Goal: Information Seeking & Learning: Learn about a topic

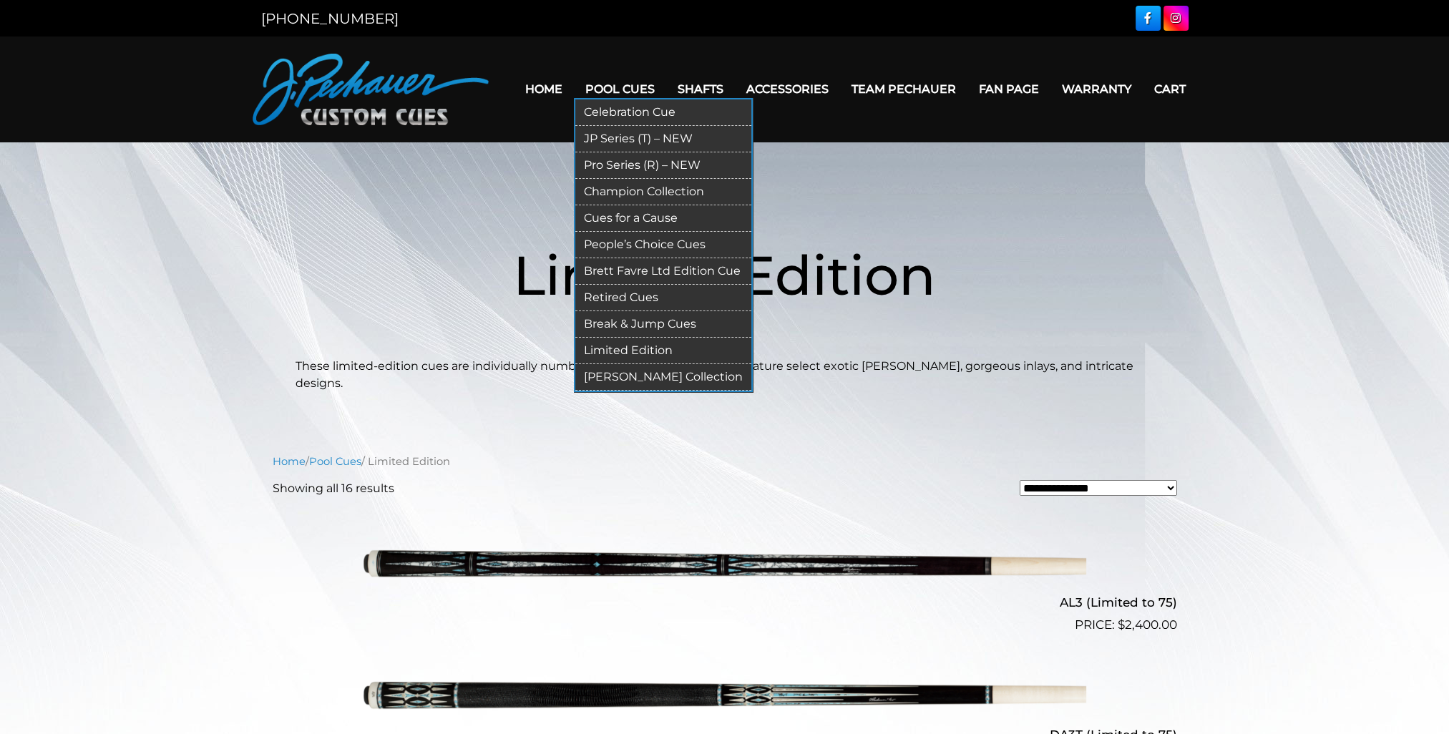
click at [641, 296] on link "Retired Cues" at bounding box center [663, 298] width 176 height 26
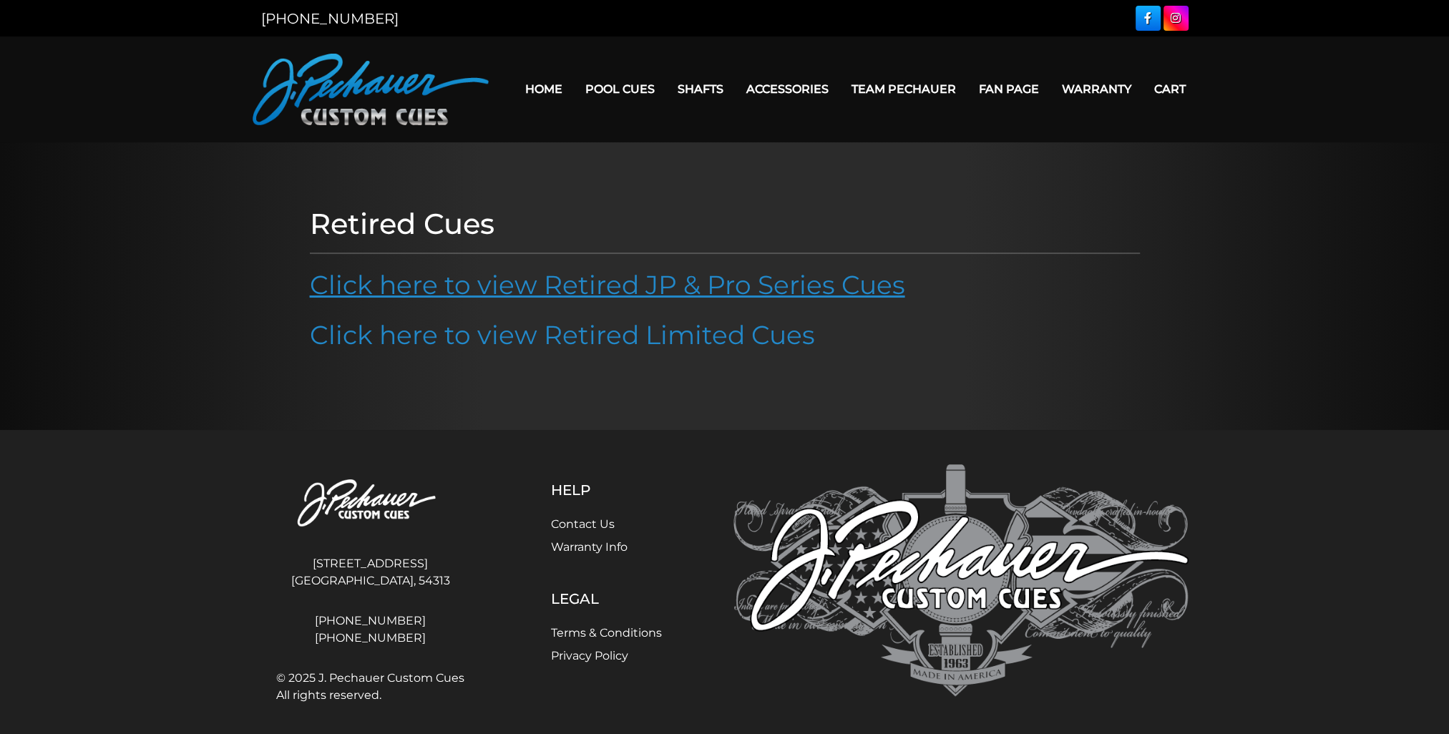
click at [796, 283] on link "Click here to view Retired JP & Pro Series Cues" at bounding box center [607, 284] width 595 height 31
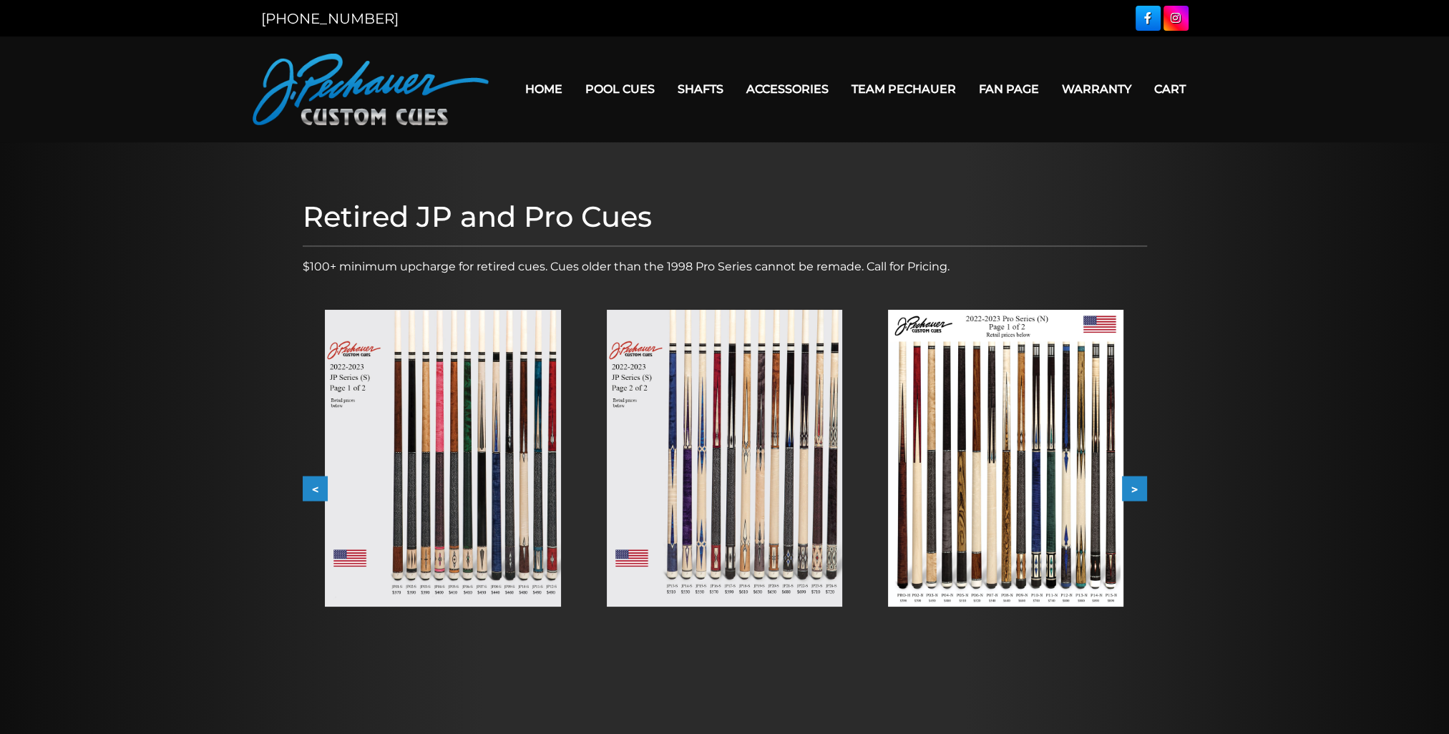
click at [318, 489] on button "<" at bounding box center [315, 489] width 25 height 25
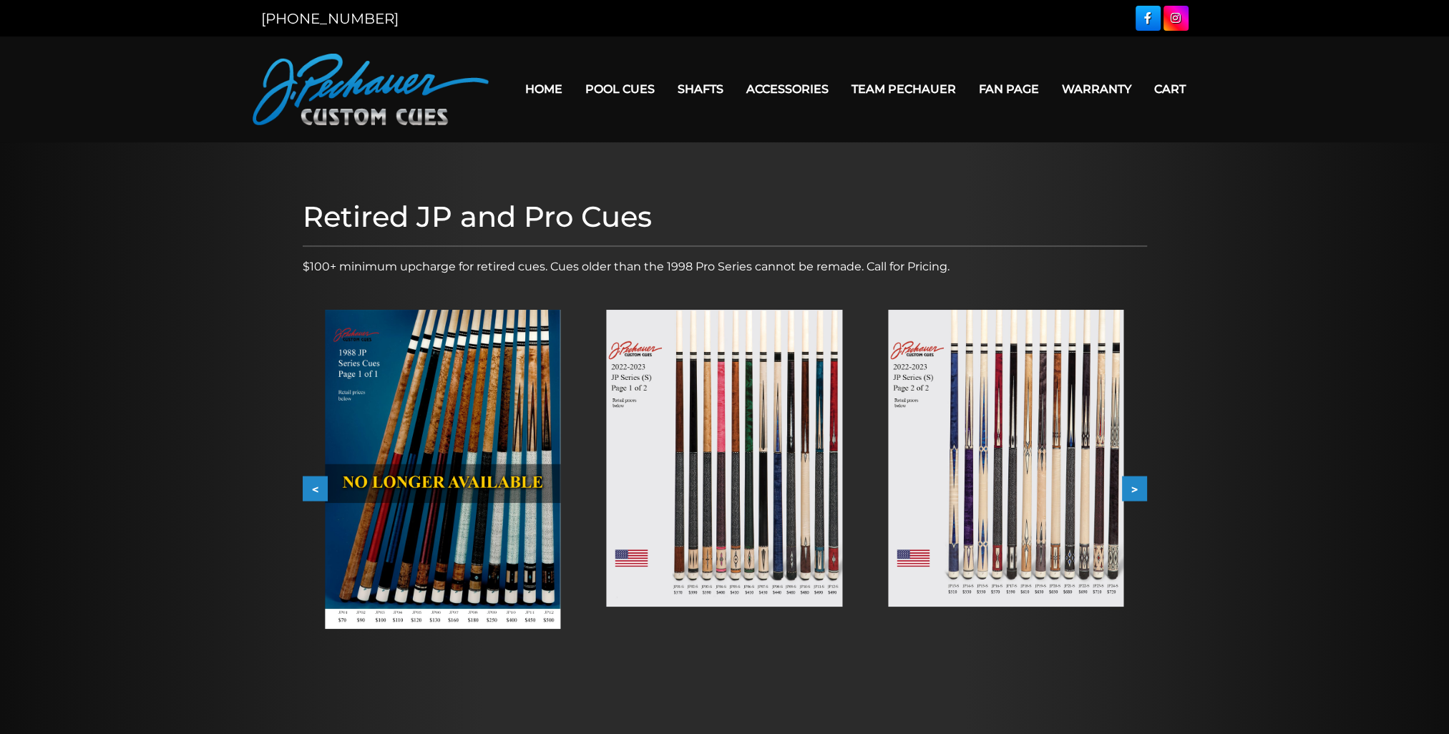
click at [318, 489] on button "<" at bounding box center [315, 489] width 25 height 25
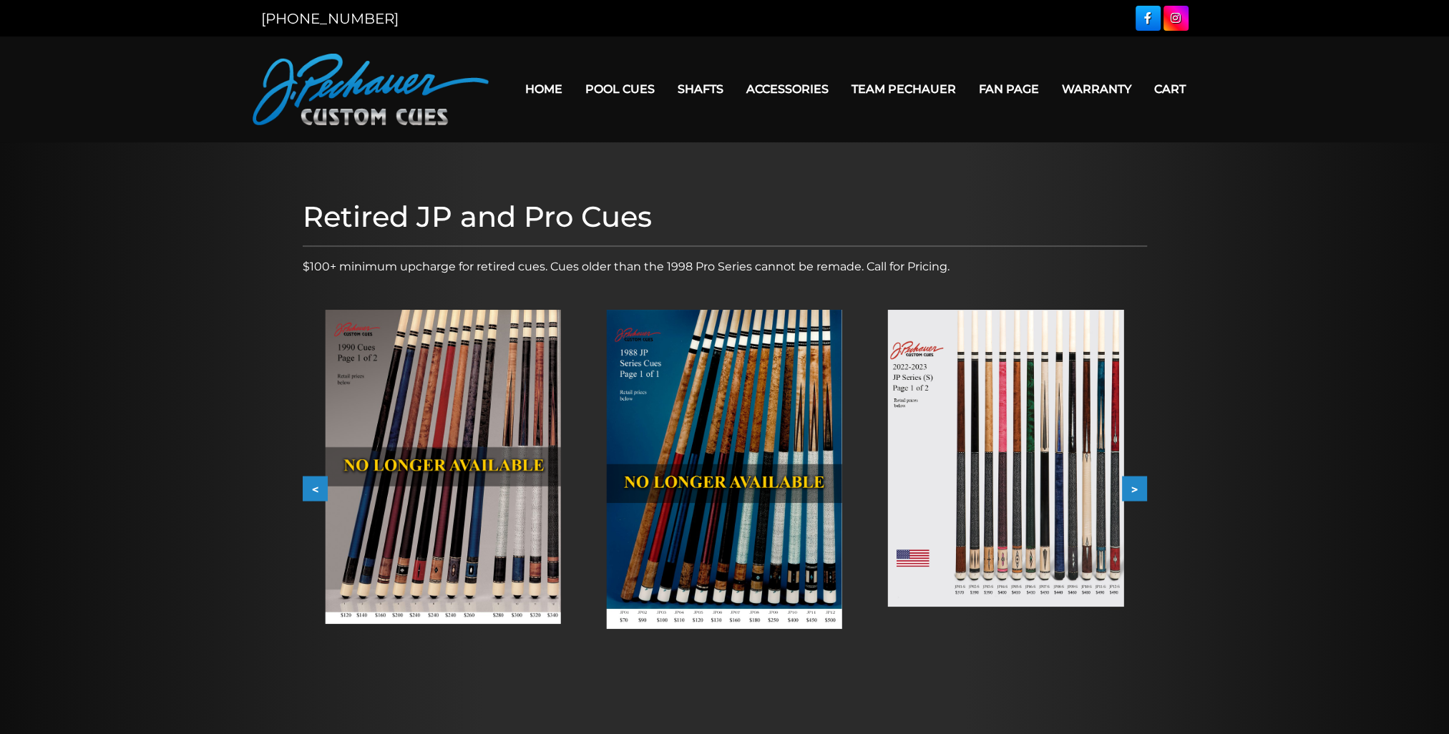
click at [318, 489] on button "<" at bounding box center [315, 489] width 25 height 25
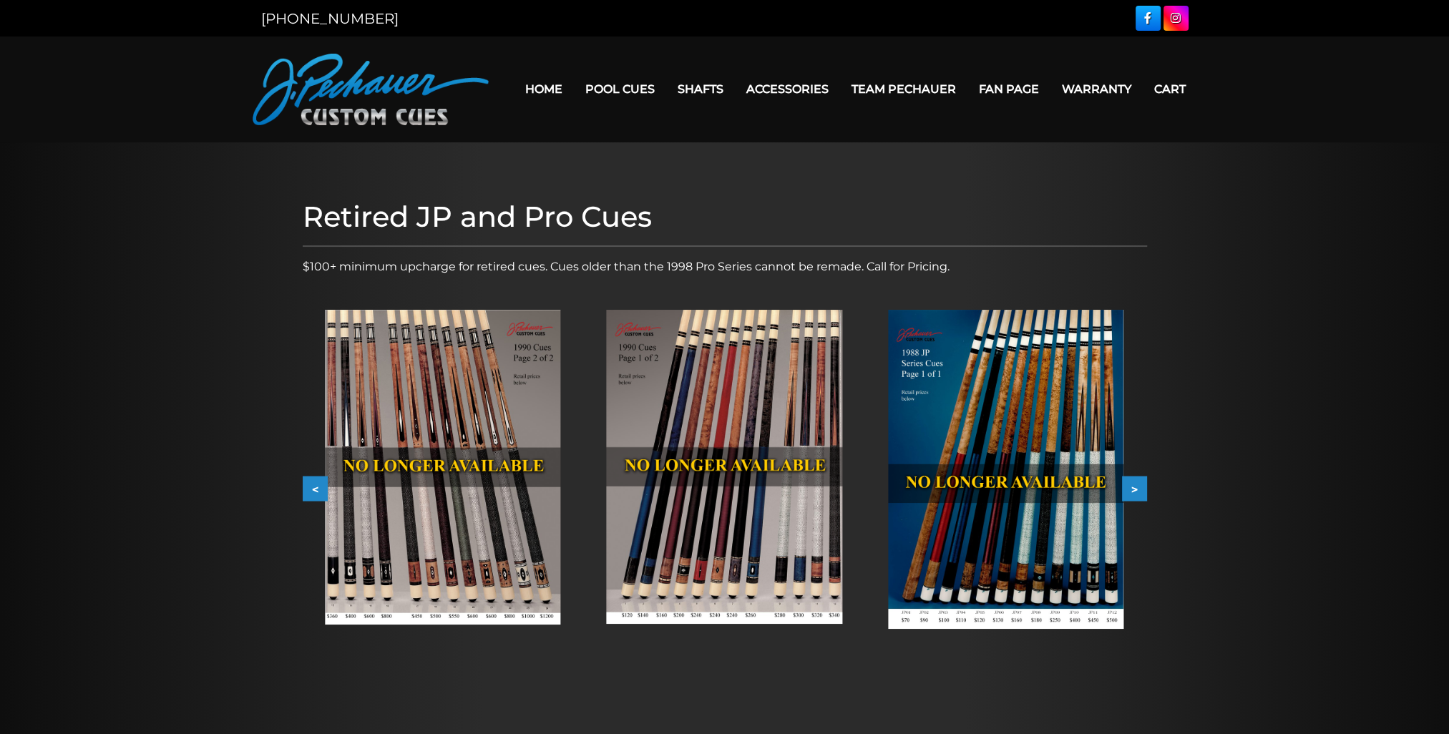
click at [316, 489] on button "<" at bounding box center [315, 489] width 25 height 25
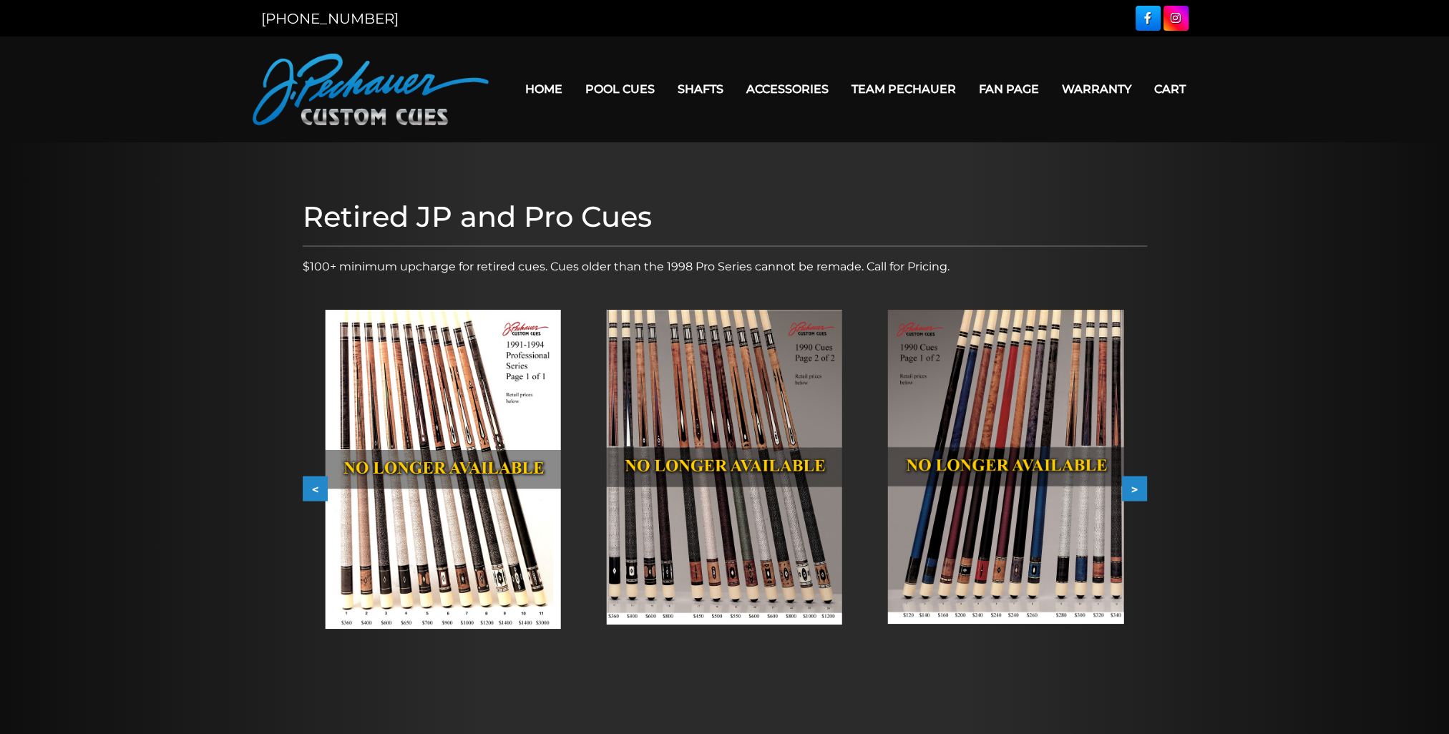
click at [316, 489] on button "<" at bounding box center [315, 489] width 25 height 25
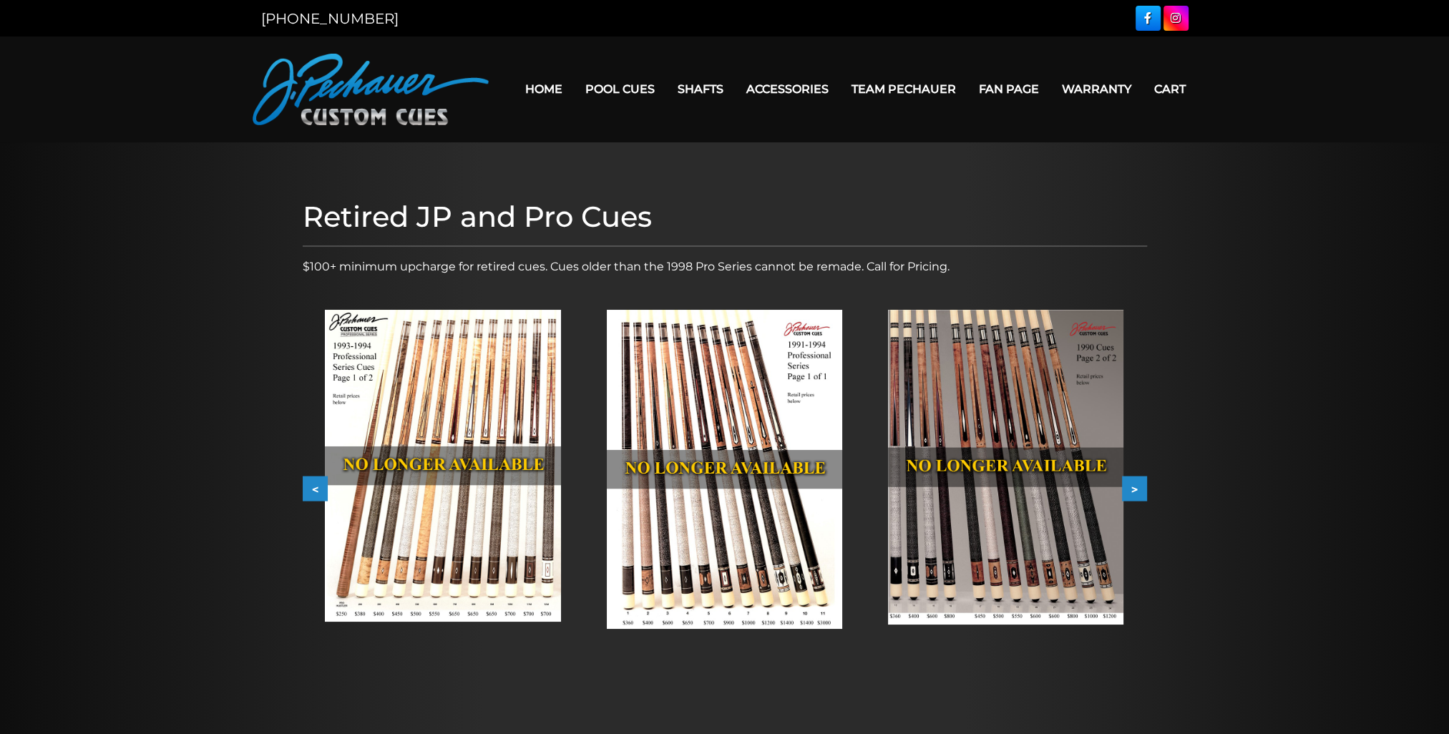
click at [317, 489] on button "<" at bounding box center [315, 489] width 25 height 25
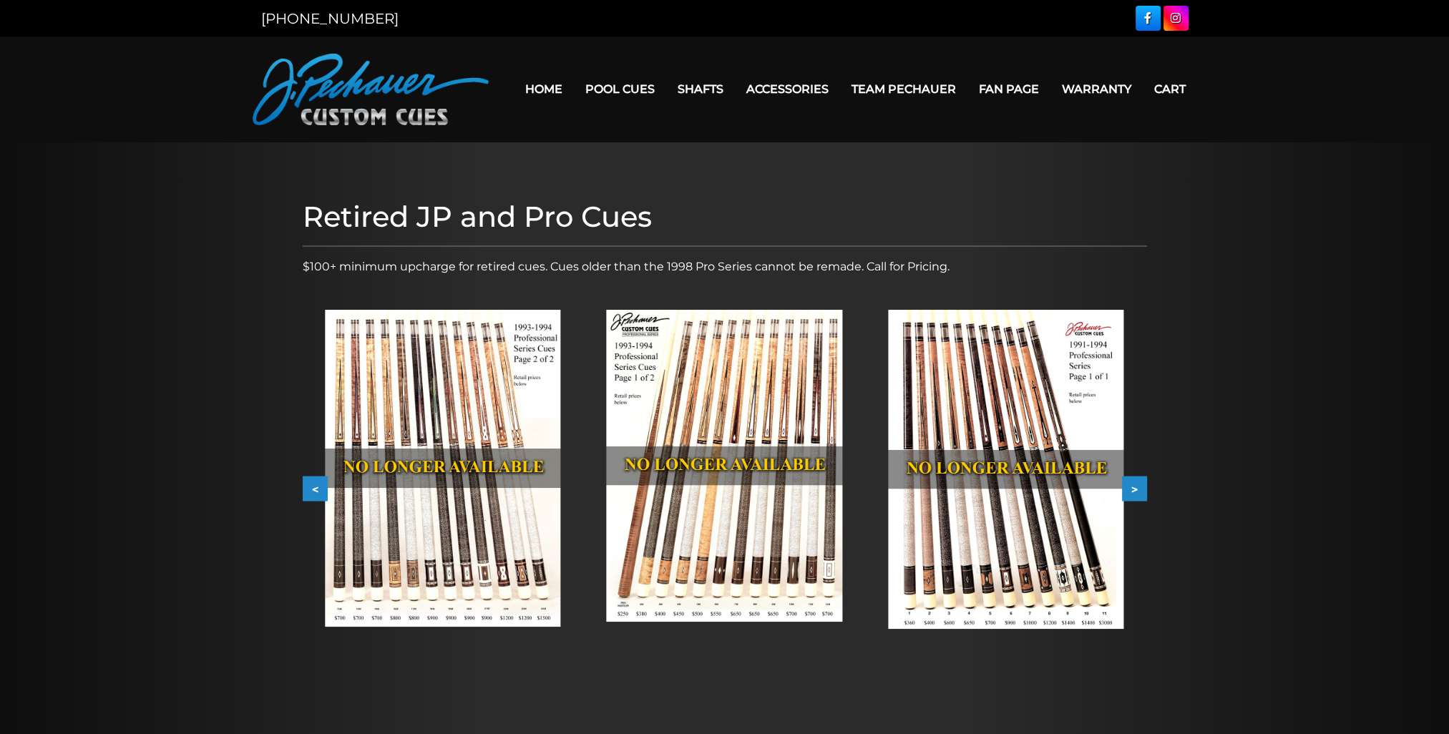
click at [317, 489] on button "<" at bounding box center [315, 489] width 25 height 25
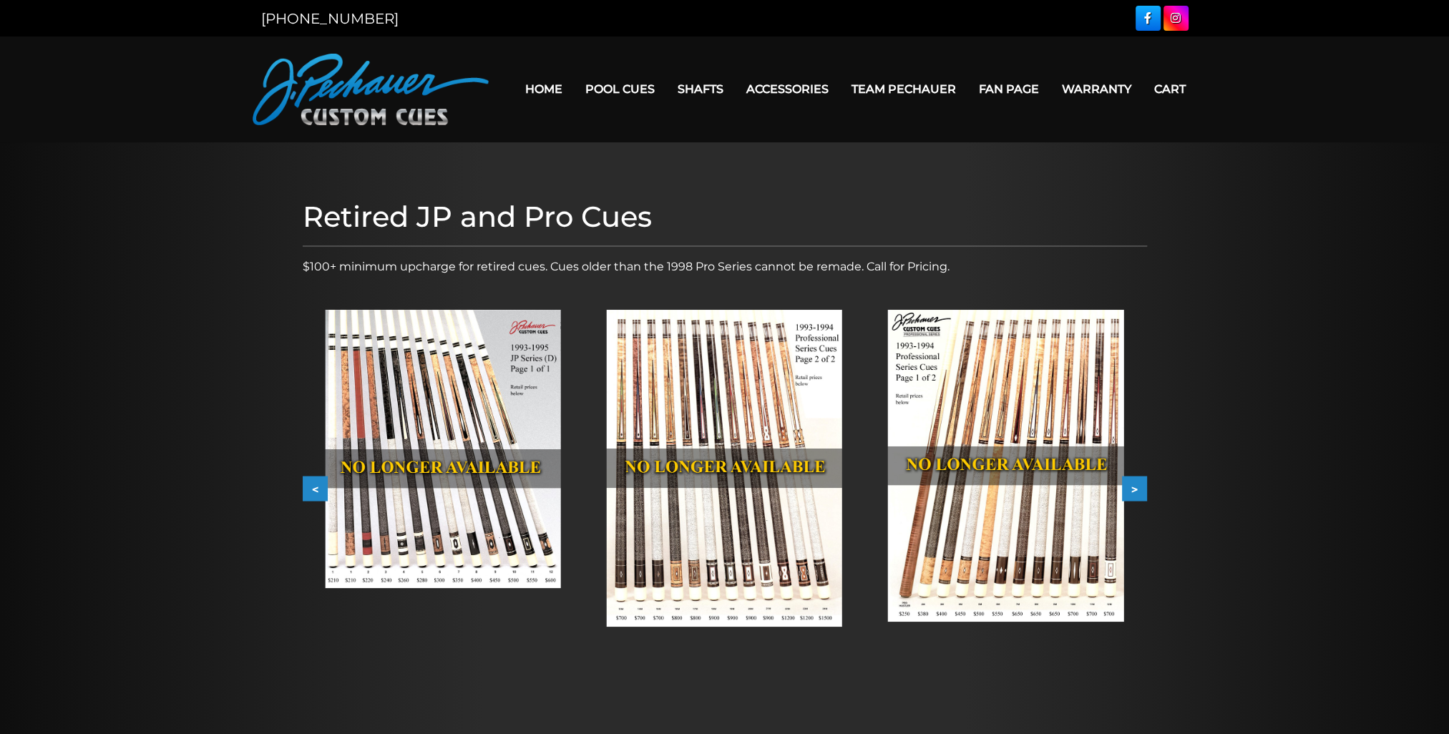
click at [318, 489] on button "<" at bounding box center [315, 489] width 25 height 25
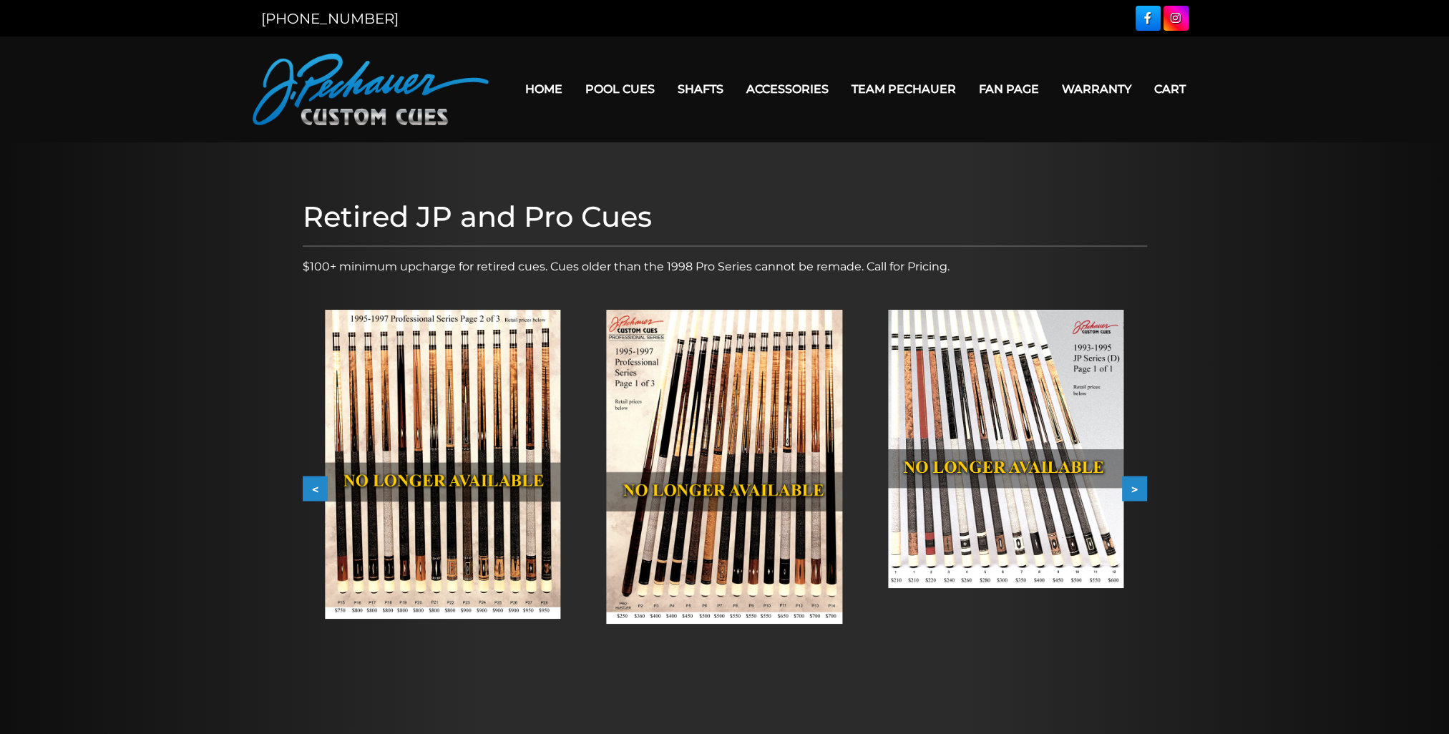
click at [318, 489] on button "<" at bounding box center [315, 489] width 25 height 25
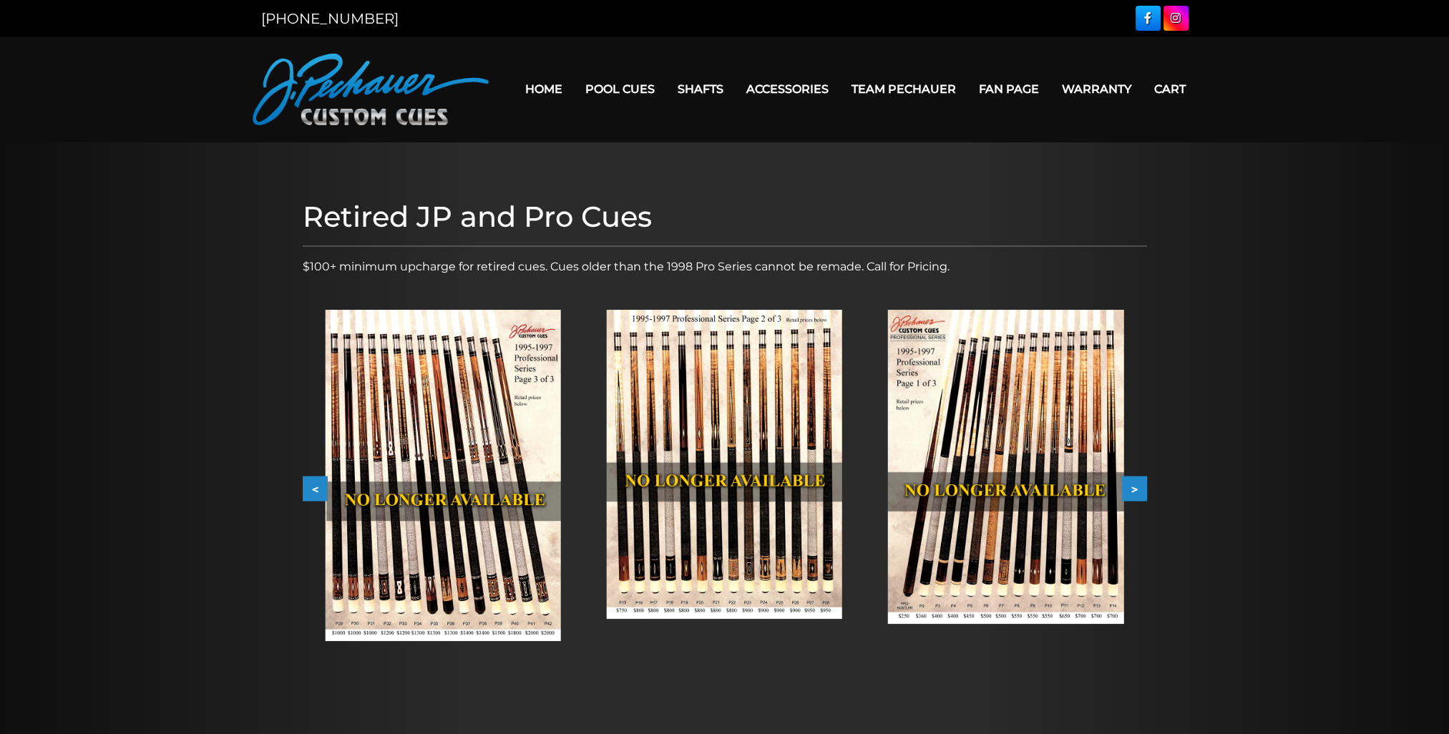
click at [318, 489] on button "<" at bounding box center [315, 489] width 25 height 25
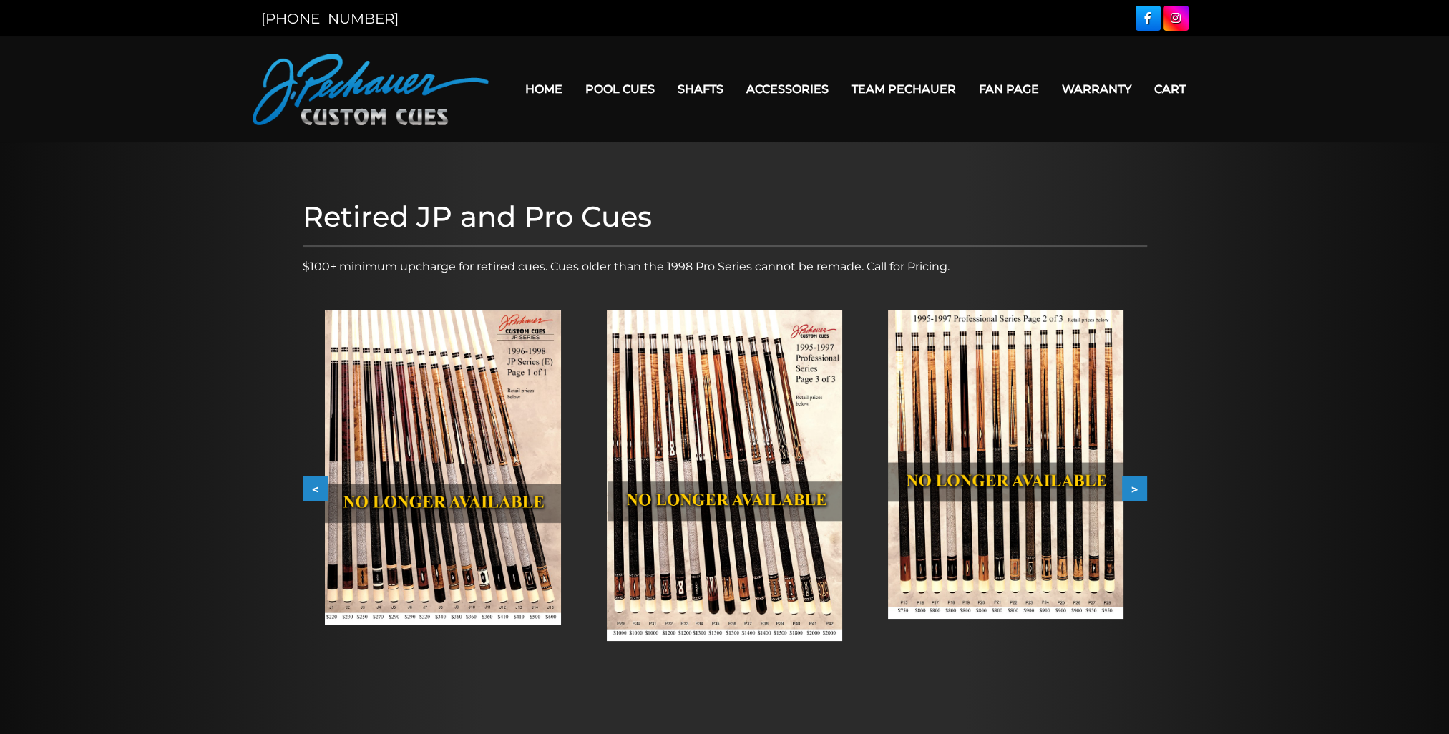
click at [318, 489] on button "<" at bounding box center [315, 489] width 25 height 25
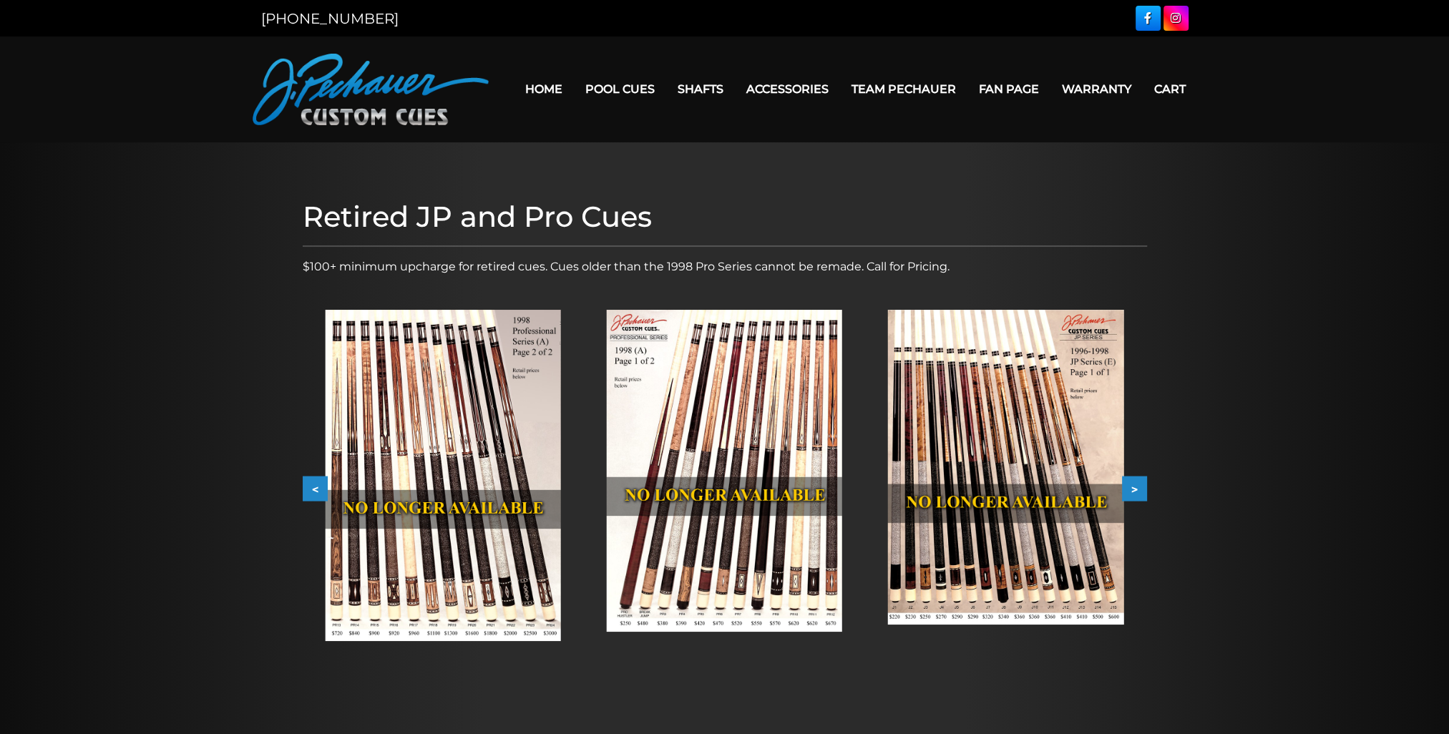
click at [316, 489] on button "<" at bounding box center [315, 489] width 25 height 25
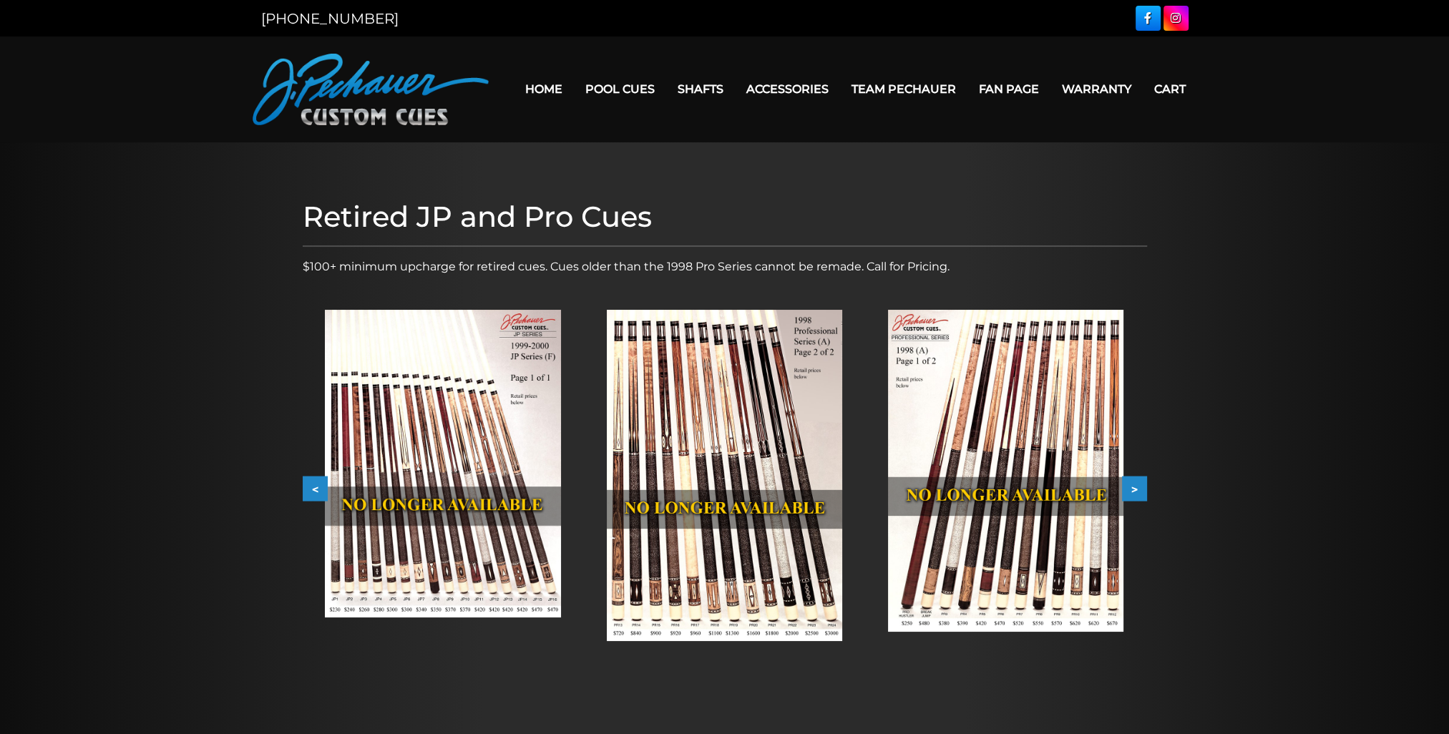
click at [316, 489] on button "<" at bounding box center [315, 489] width 25 height 25
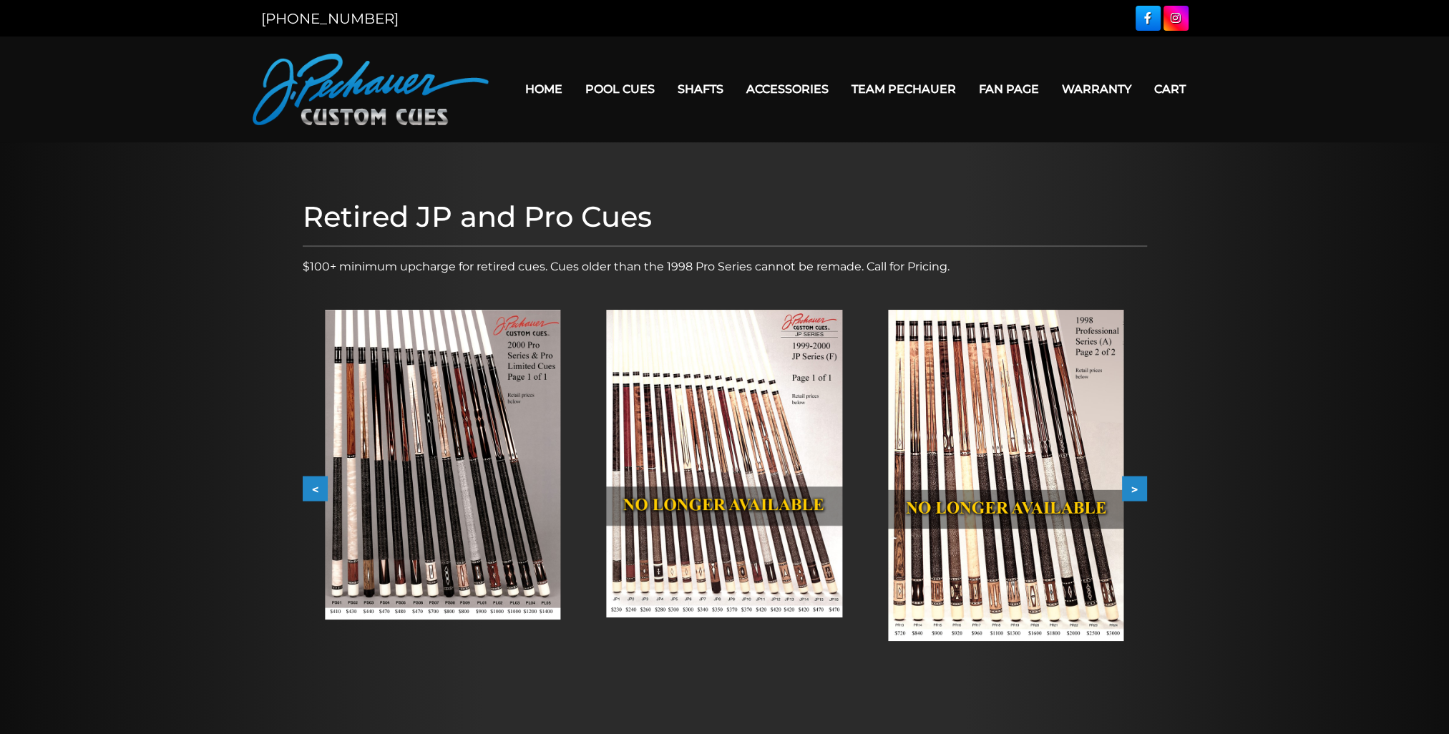
click at [316, 489] on button "<" at bounding box center [315, 489] width 25 height 25
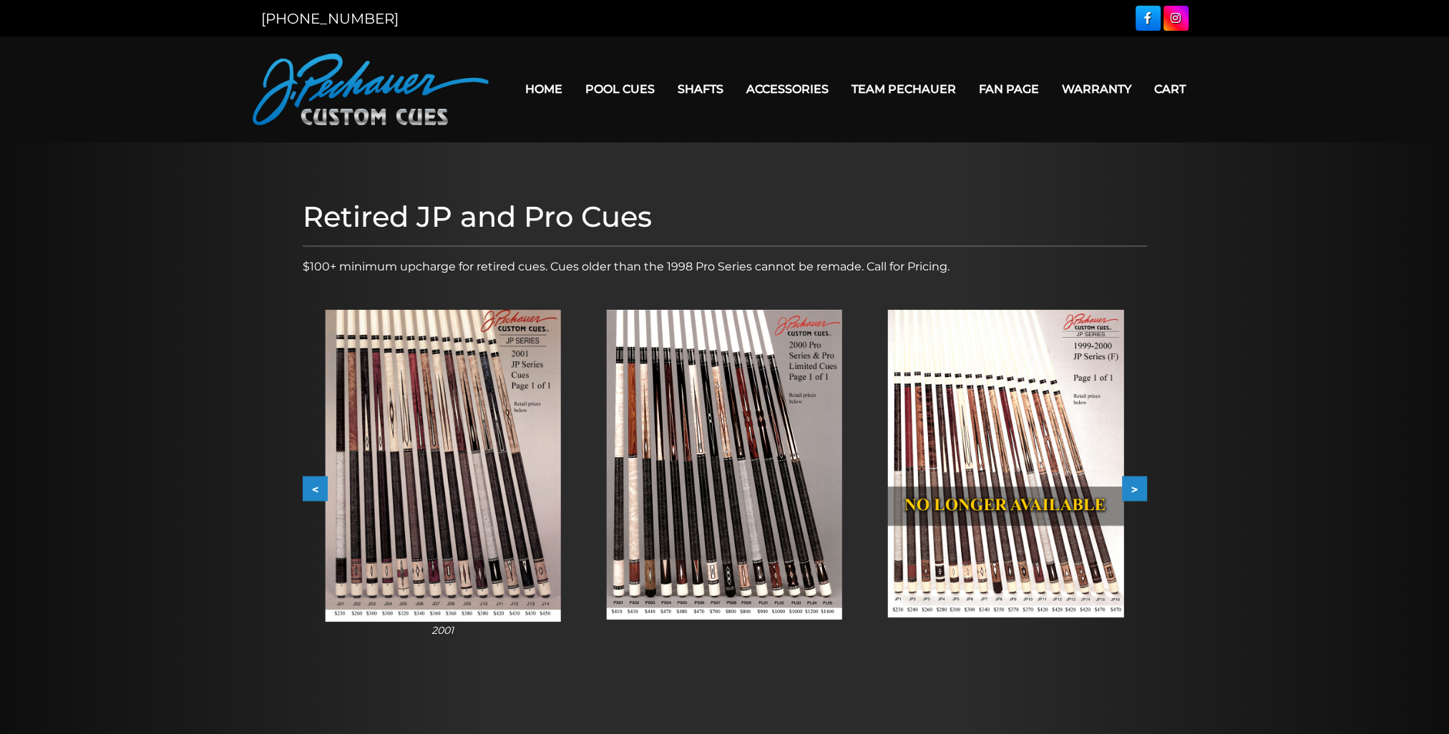
click at [317, 489] on button "<" at bounding box center [315, 489] width 25 height 25
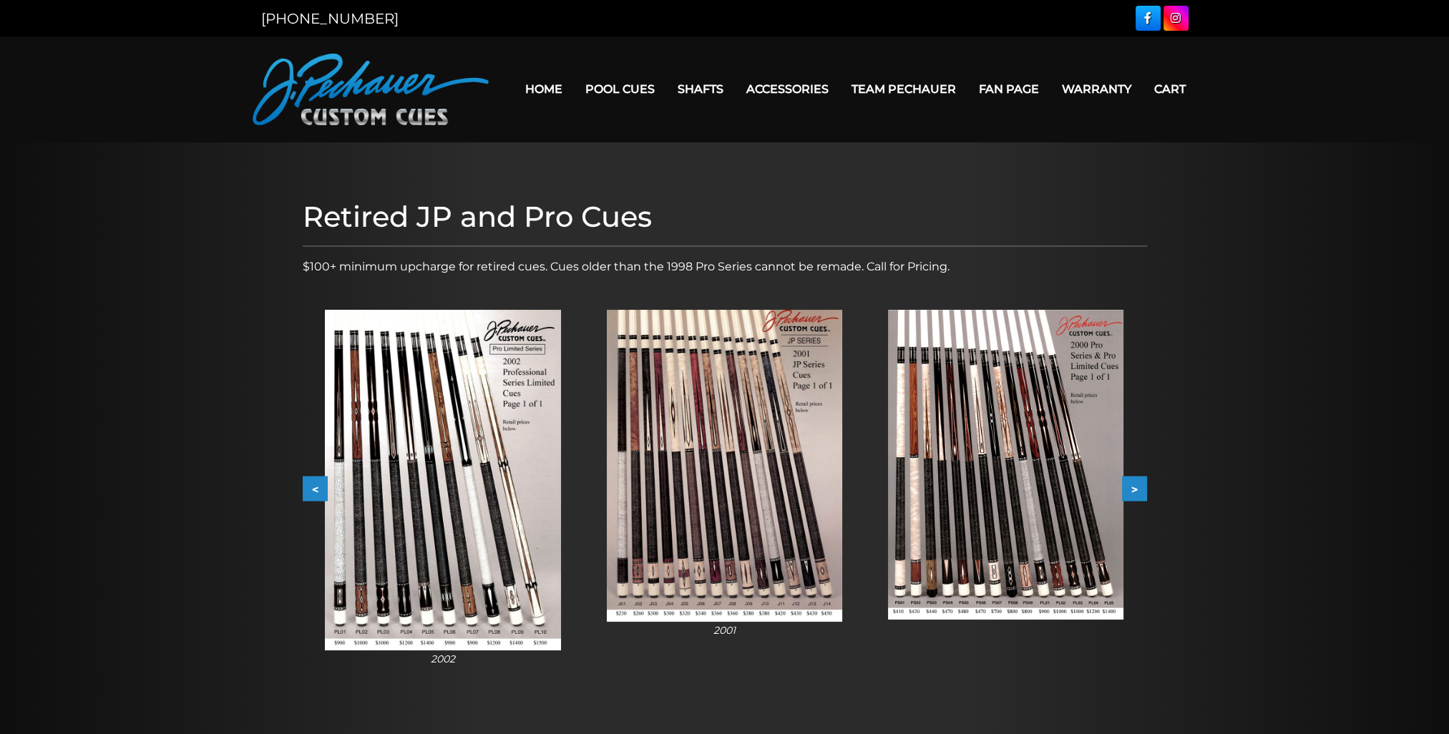
click at [1053, 493] on img at bounding box center [1005, 465] width 235 height 310
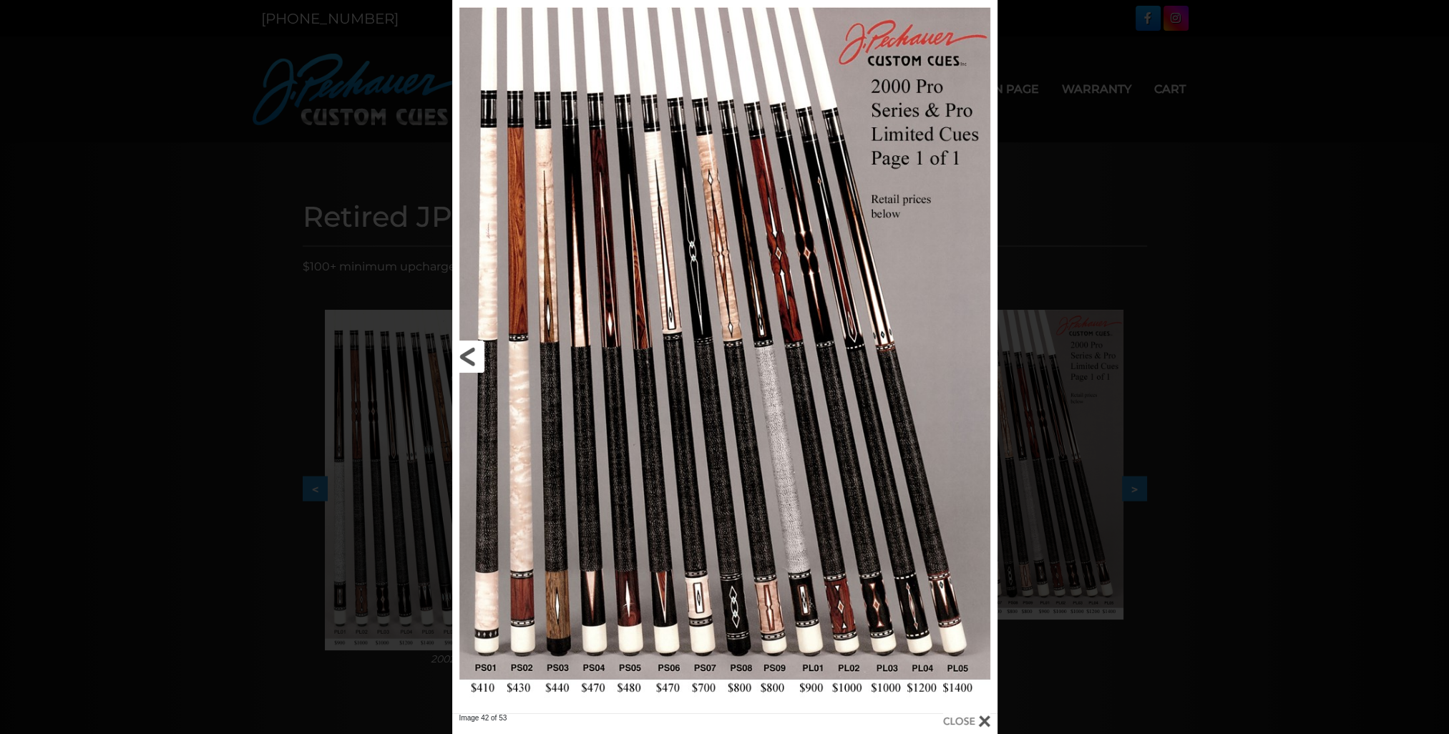
click at [471, 352] on link at bounding box center [574, 357] width 245 height 714
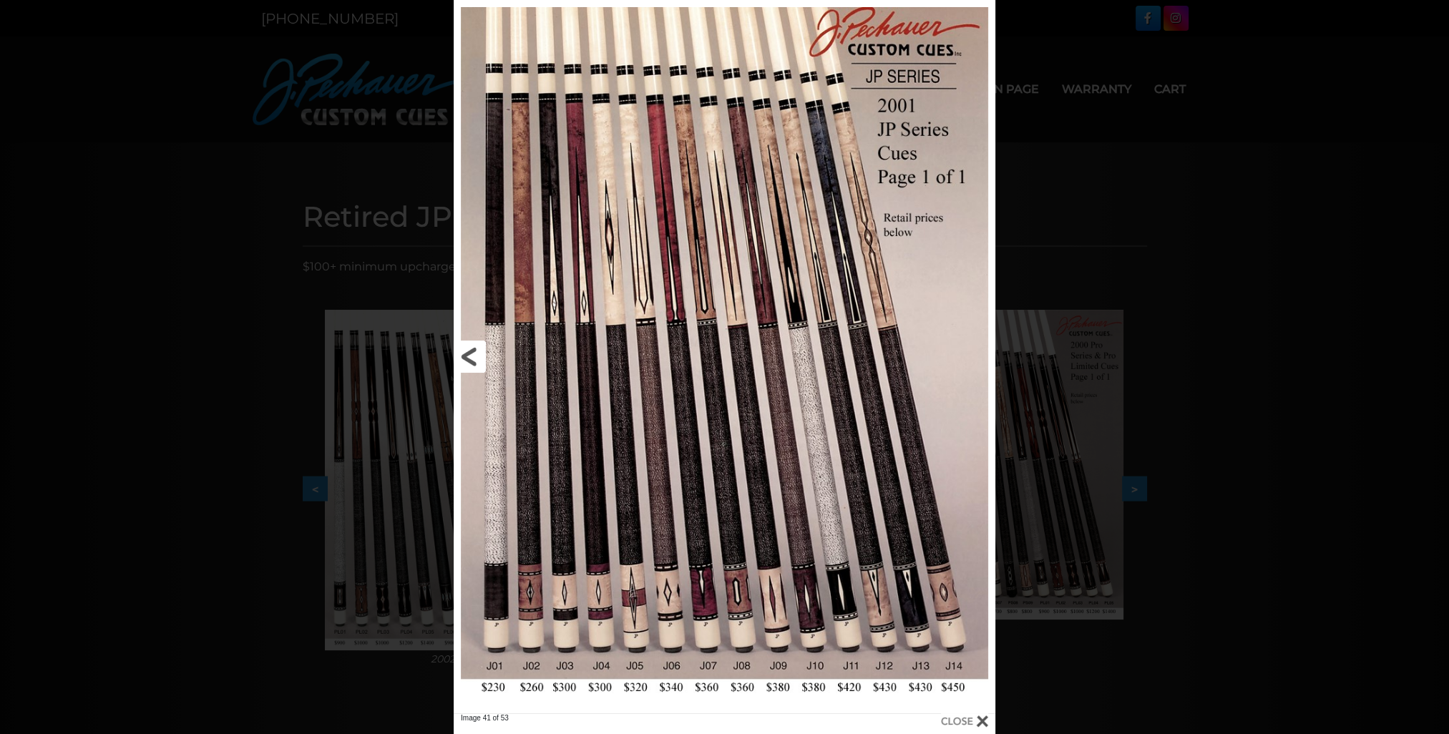
click at [472, 352] on link at bounding box center [576, 357] width 244 height 714
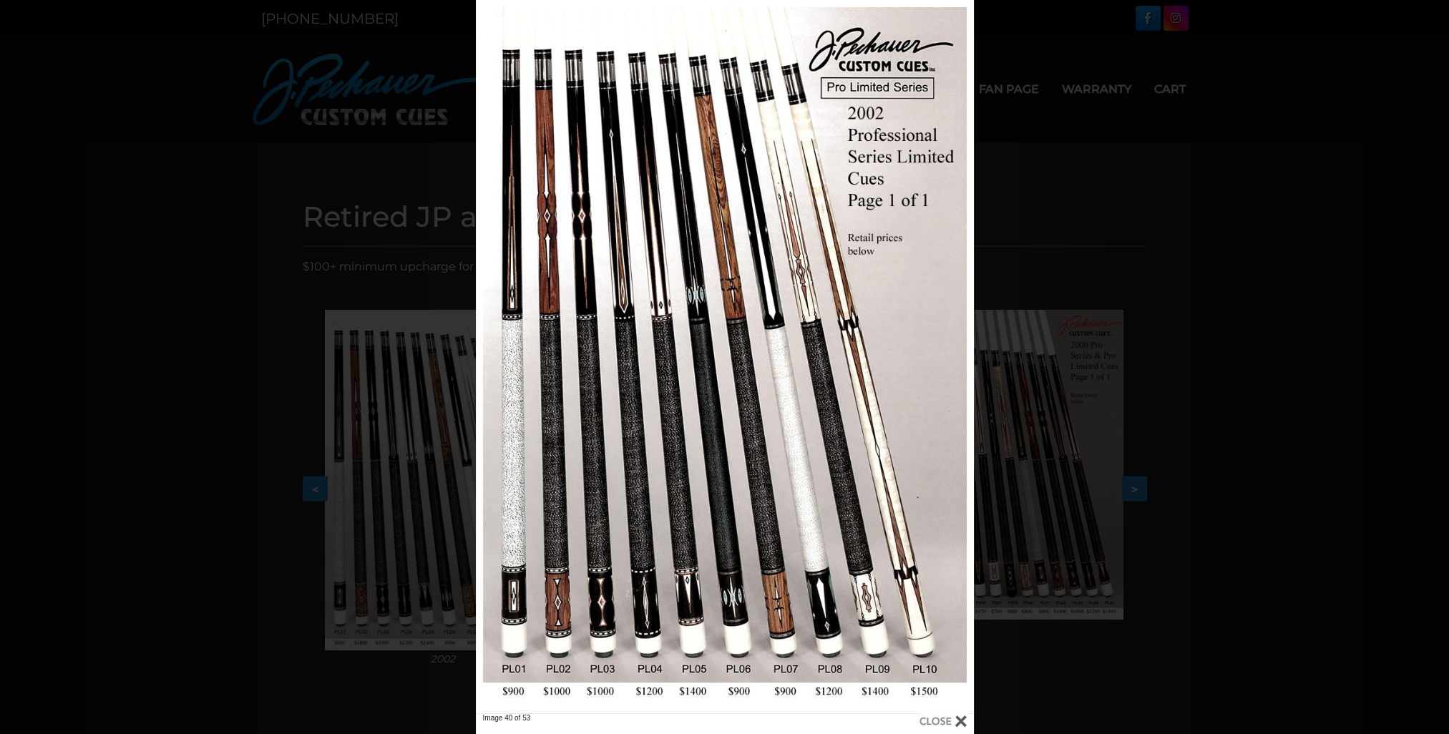
click at [470, 351] on div "Image 40 of 53" at bounding box center [724, 367] width 1449 height 734
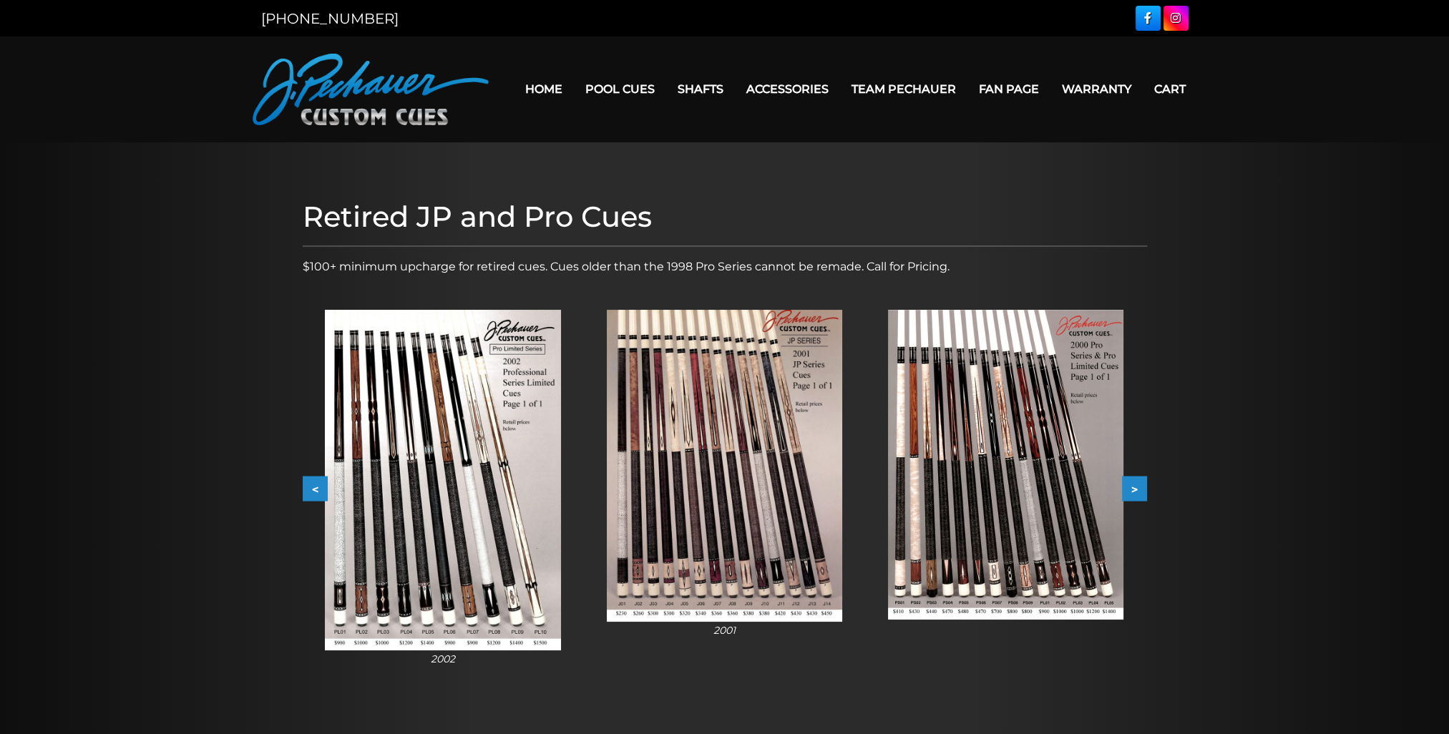
click at [1016, 429] on img at bounding box center [1005, 465] width 235 height 310
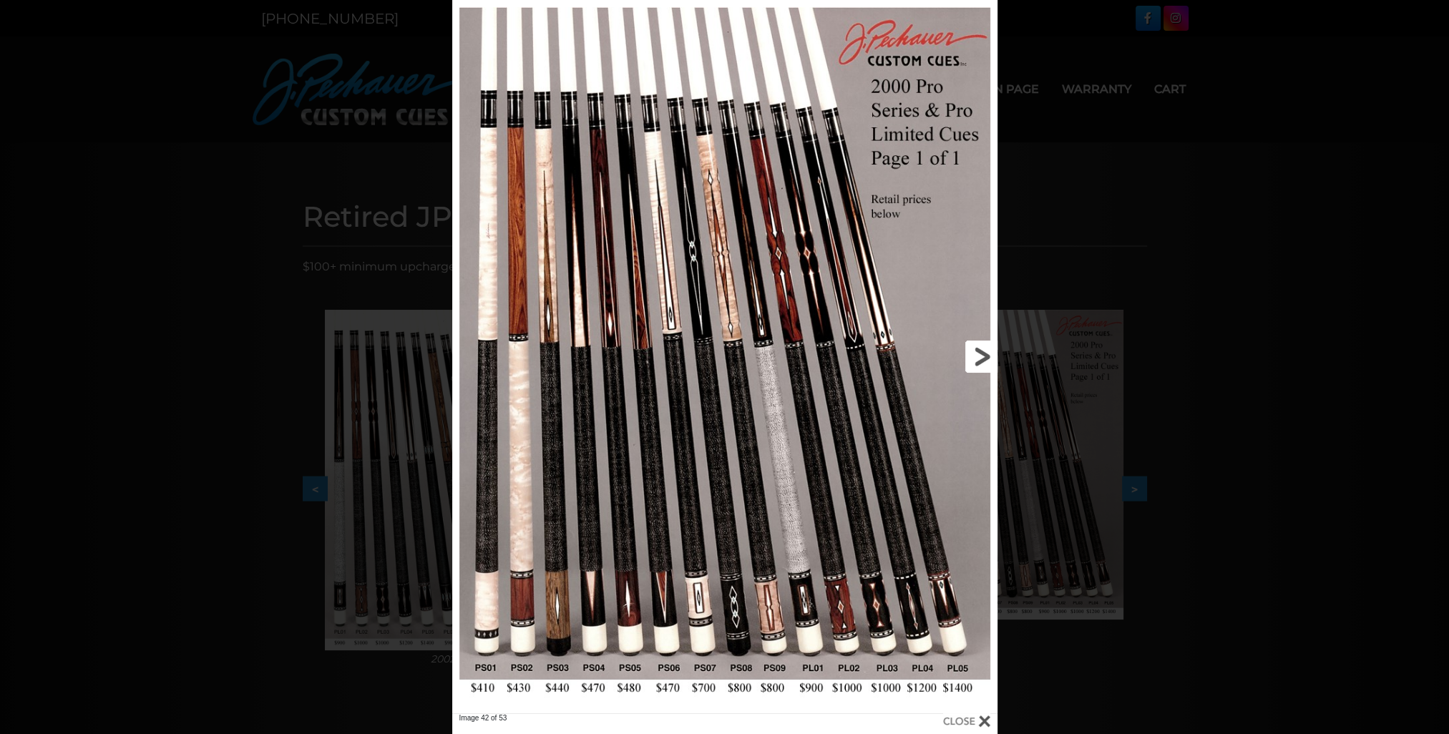
click at [816, 437] on link at bounding box center [874, 357] width 245 height 714
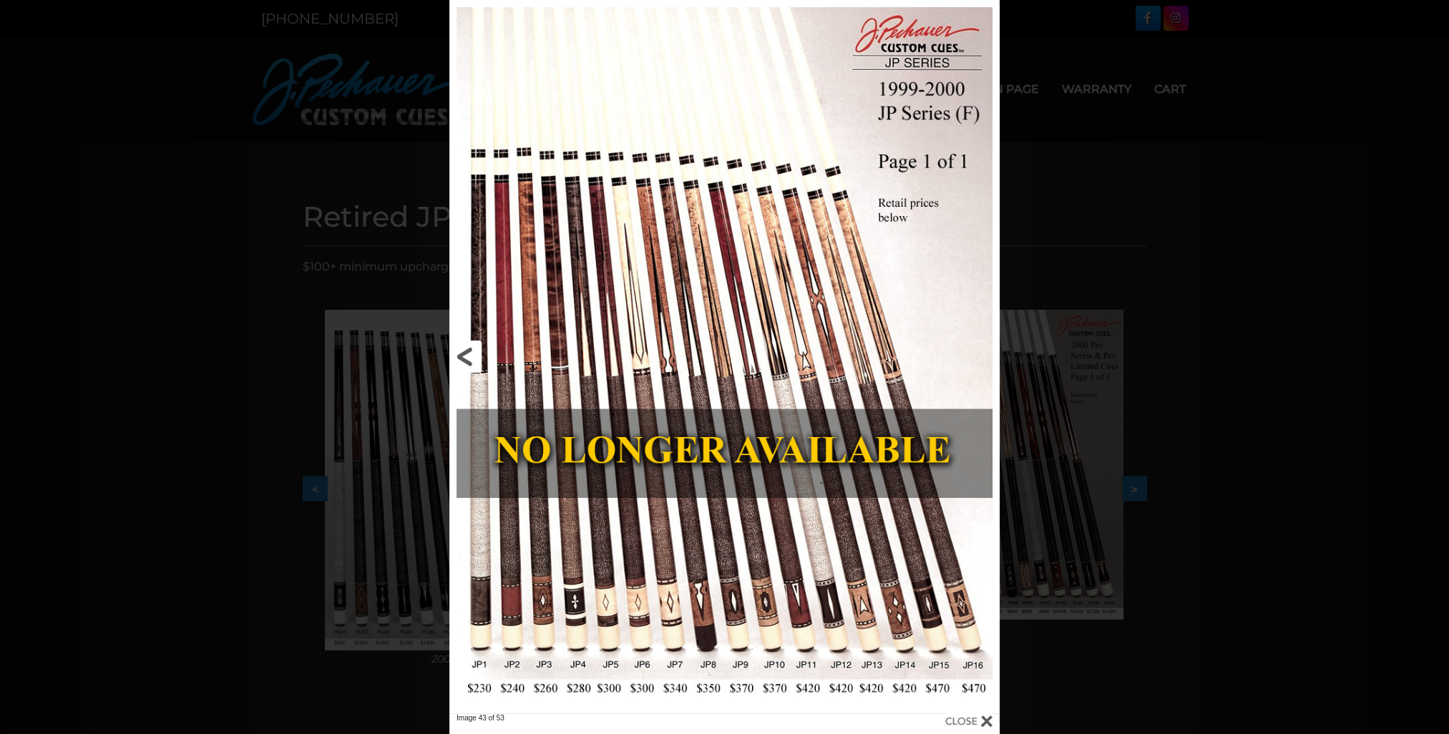
click at [471, 364] on link at bounding box center [573, 357] width 248 height 714
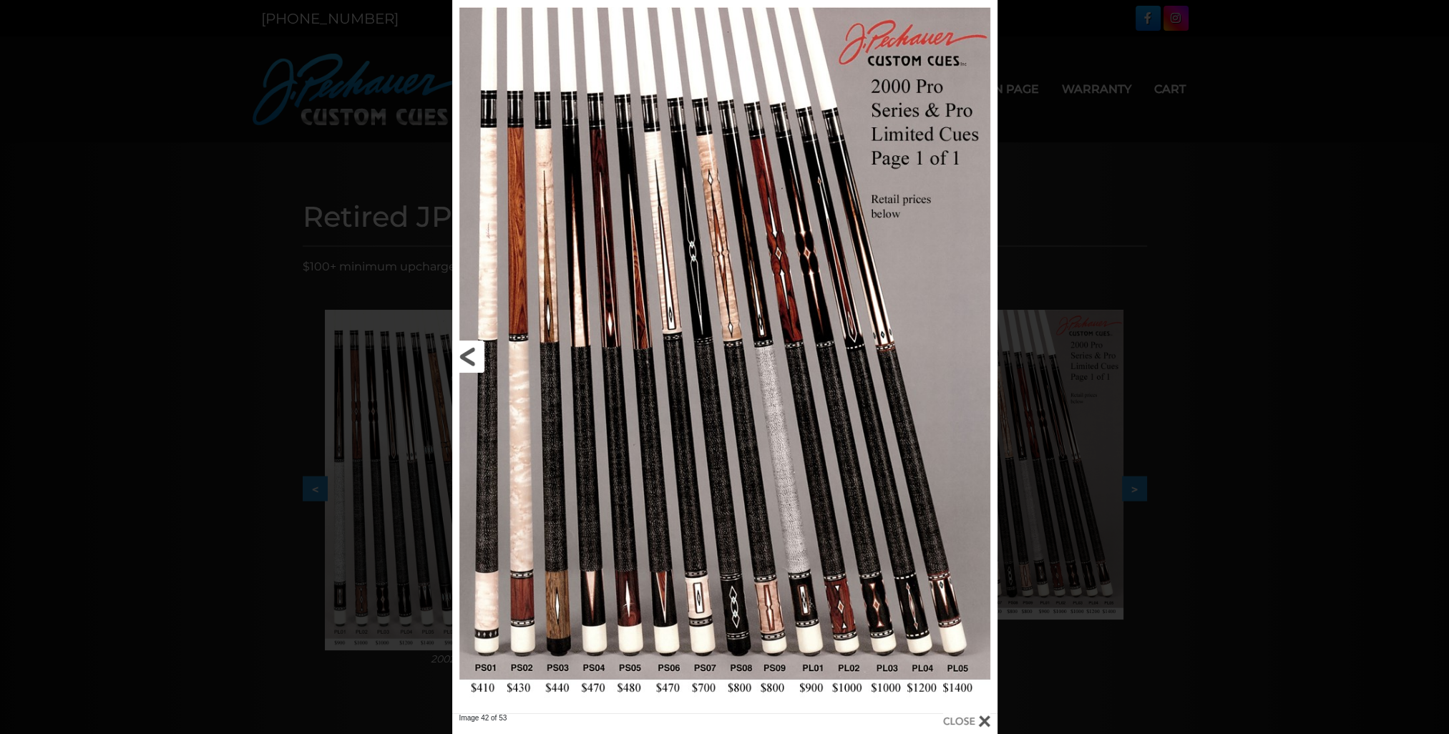
click at [472, 359] on link at bounding box center [574, 357] width 245 height 714
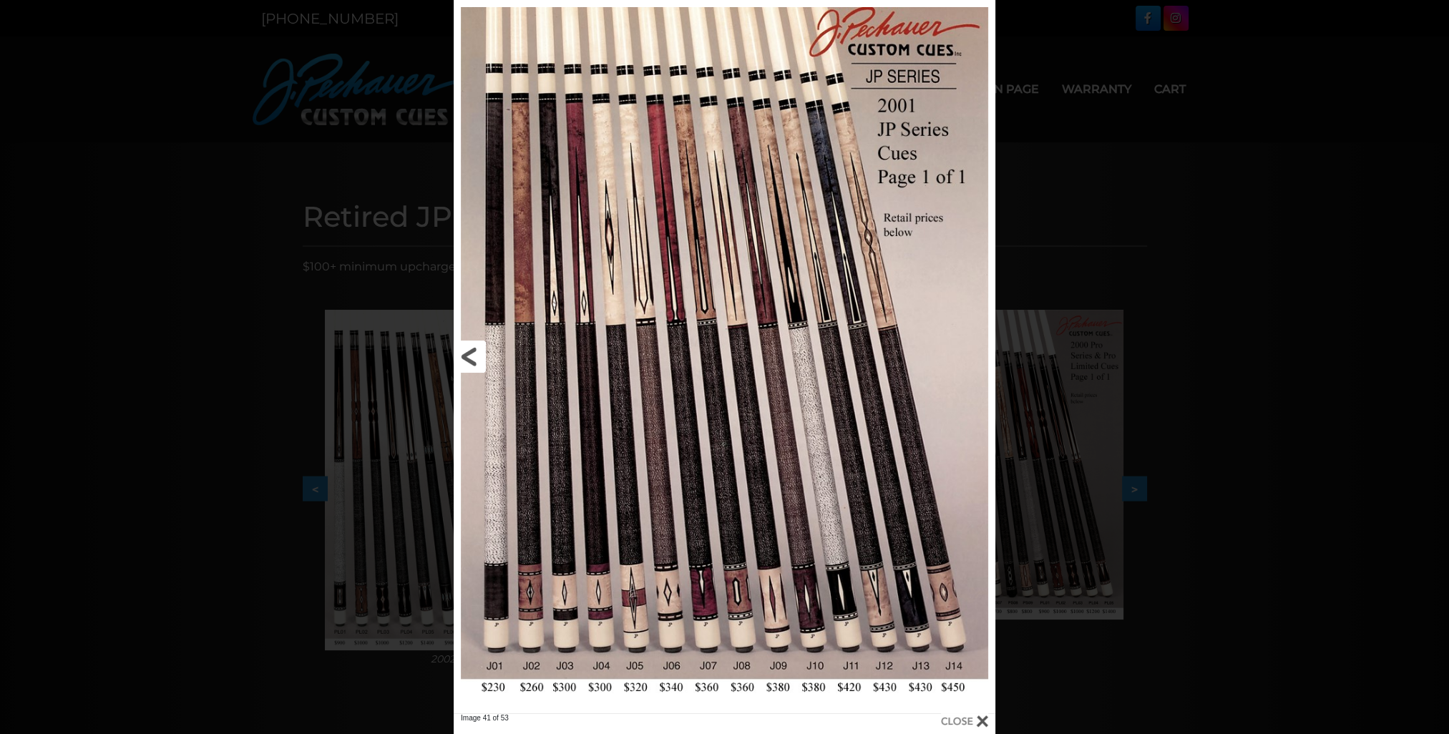
click at [472, 359] on link at bounding box center [576, 357] width 244 height 714
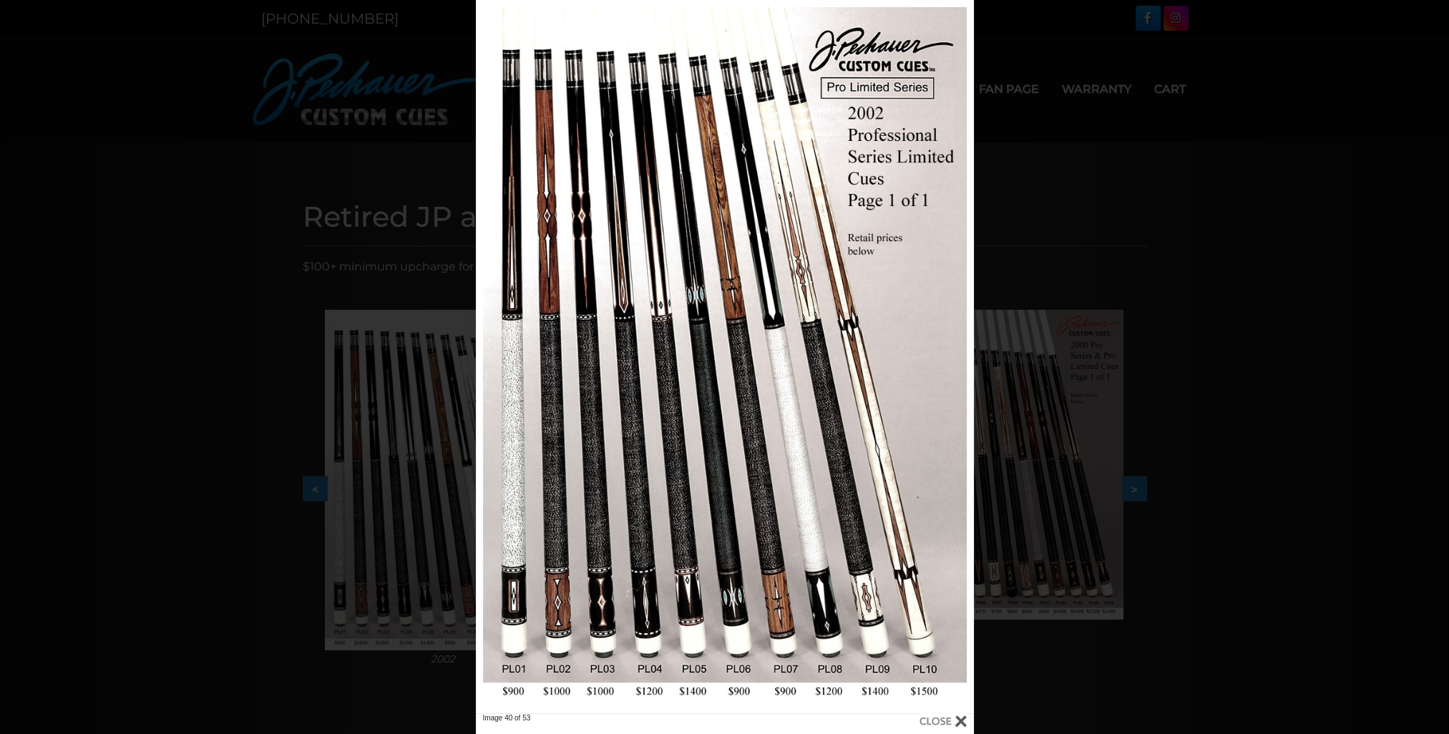
click at [470, 356] on div "Image 40 of 53" at bounding box center [724, 367] width 1449 height 734
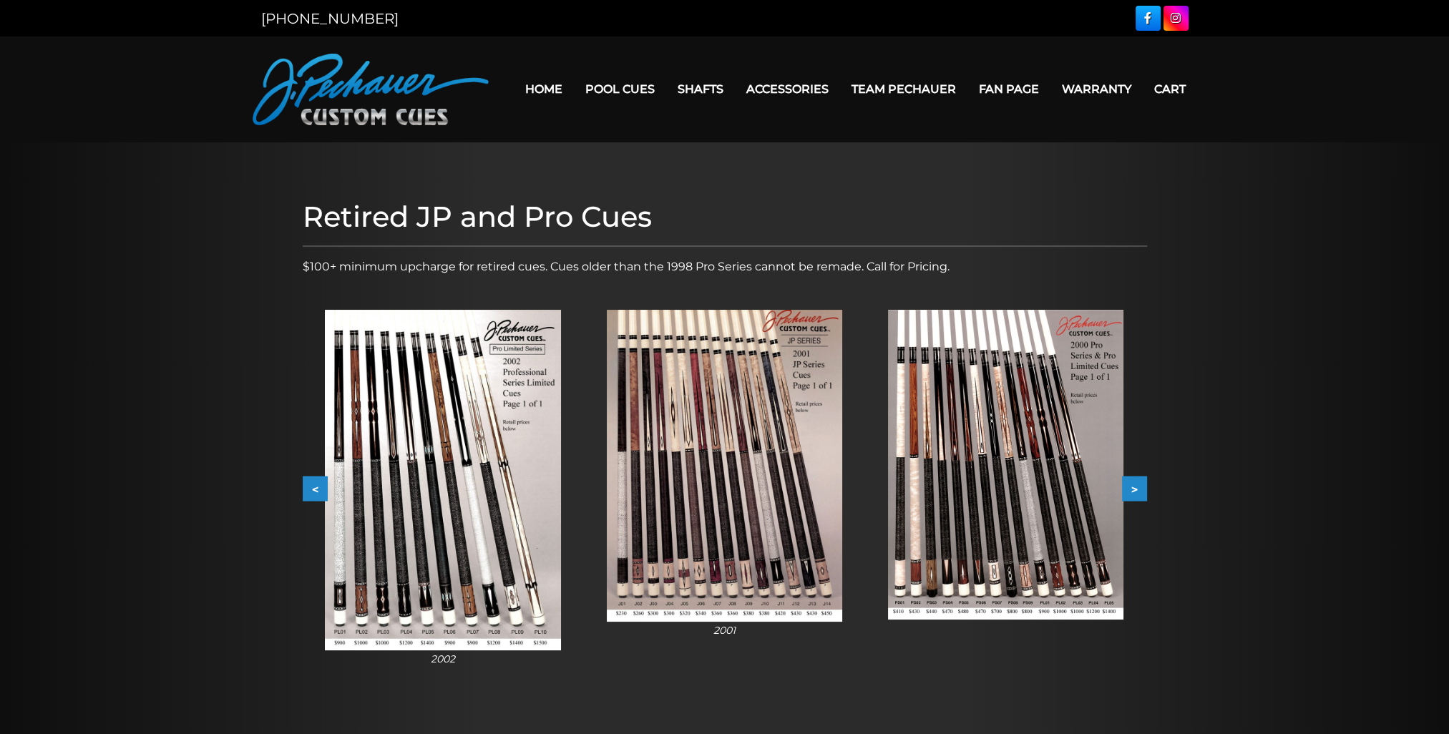
drag, startPoint x: 769, startPoint y: 447, endPoint x: 819, endPoint y: 540, distance: 106.3
drag, startPoint x: 819, startPoint y: 540, endPoint x: 308, endPoint y: 488, distance: 513.6
click at [308, 488] on button "<" at bounding box center [315, 489] width 25 height 25
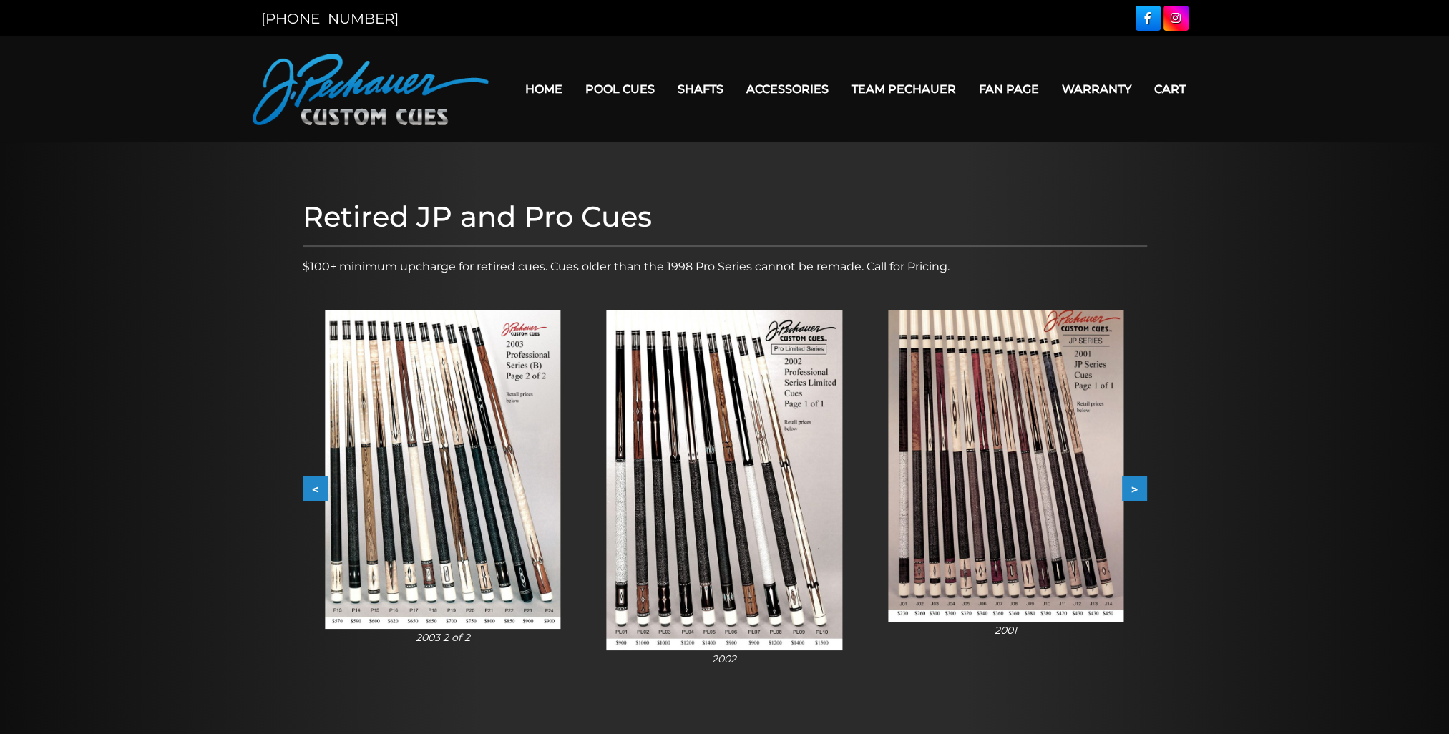
click at [303, 479] on button "<" at bounding box center [315, 489] width 25 height 25
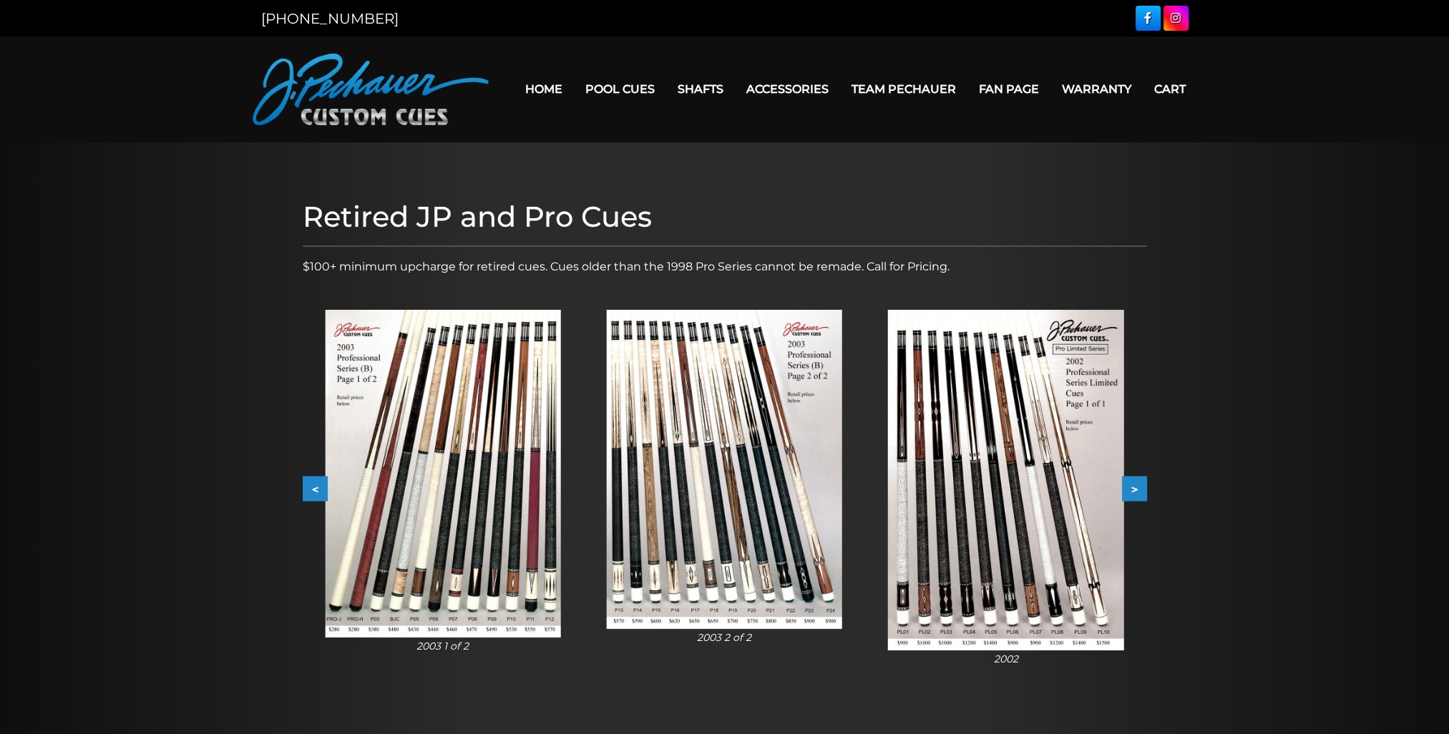
click at [303, 479] on button "<" at bounding box center [315, 489] width 25 height 25
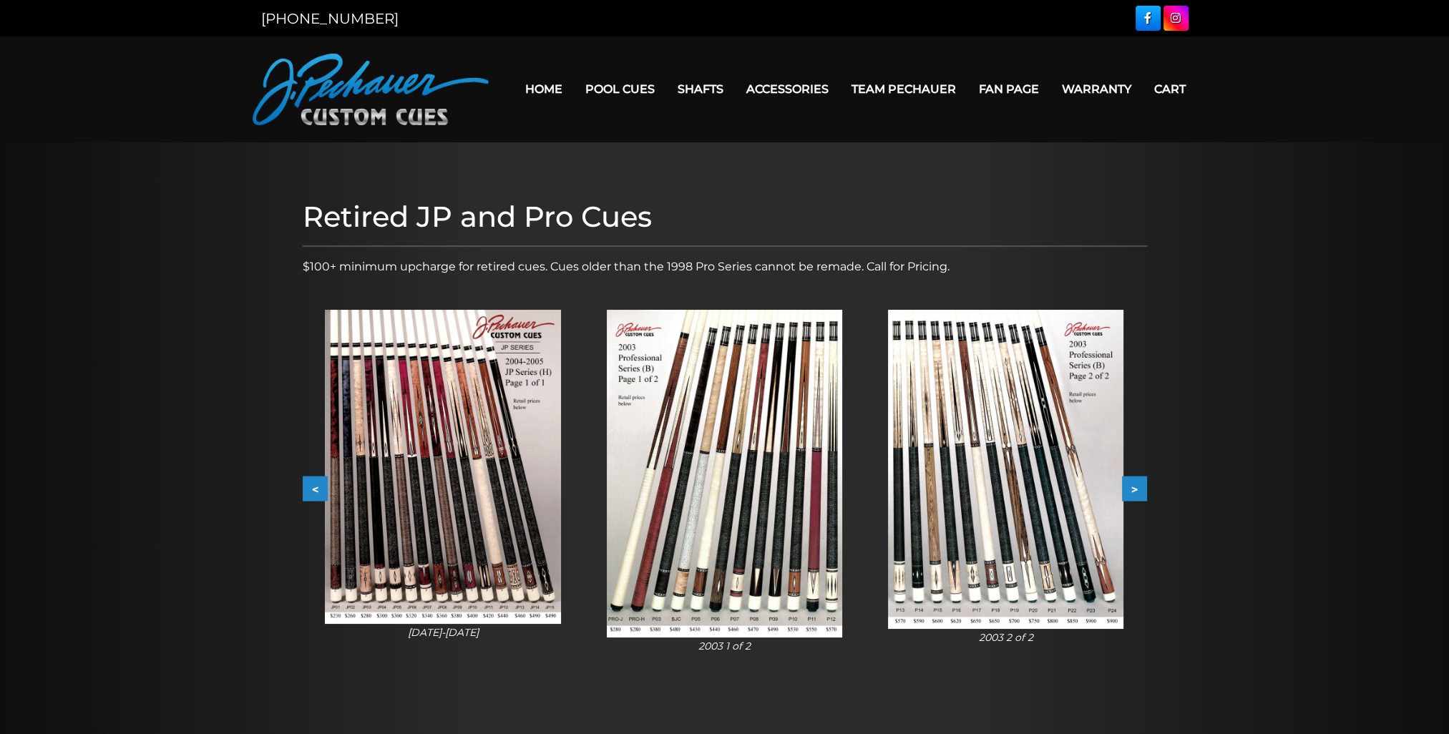
click at [303, 479] on button "<" at bounding box center [315, 489] width 25 height 25
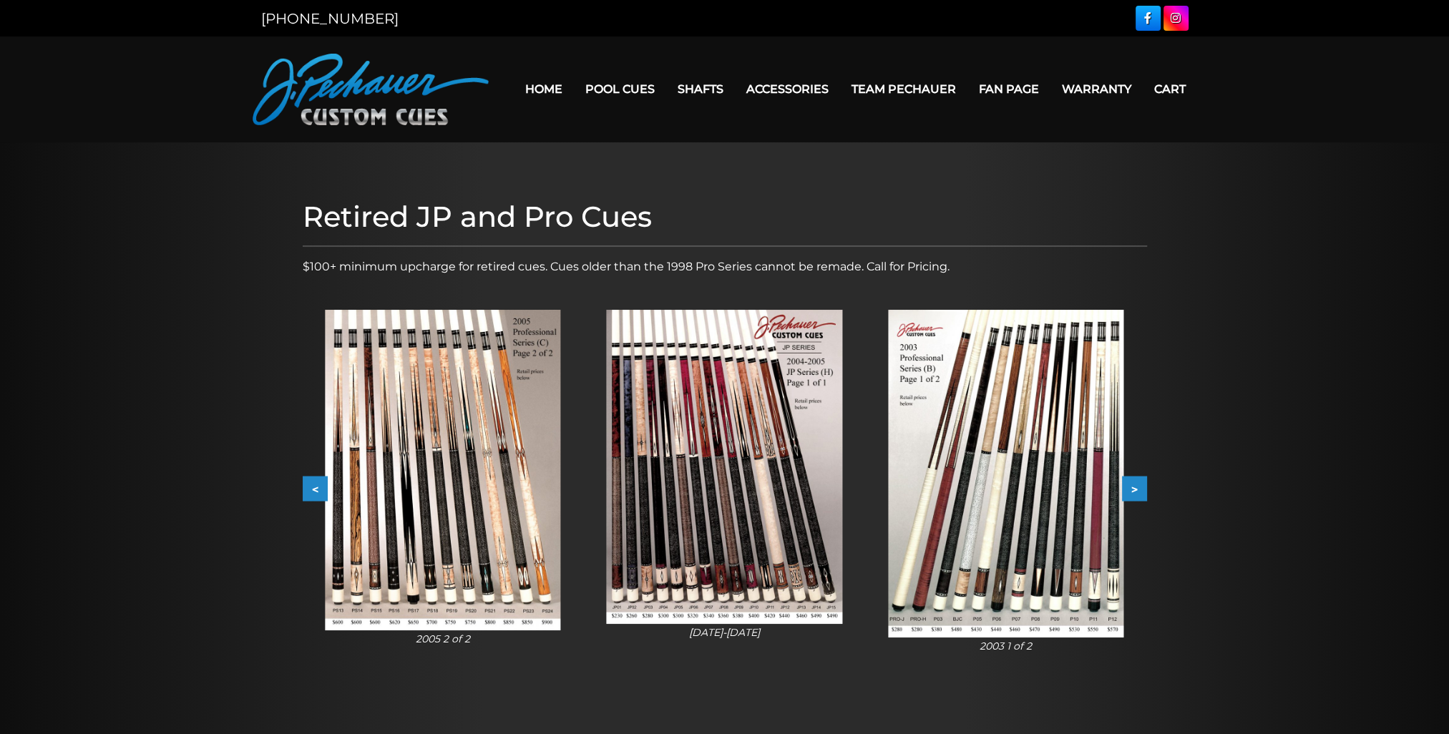
click at [299, 479] on div "Retired JP and Pro Cues $100+ minimum upcharge for retired cues. Cues older tha…" at bounding box center [725, 445] width 859 height 505
click at [304, 485] on button "<" at bounding box center [315, 489] width 25 height 25
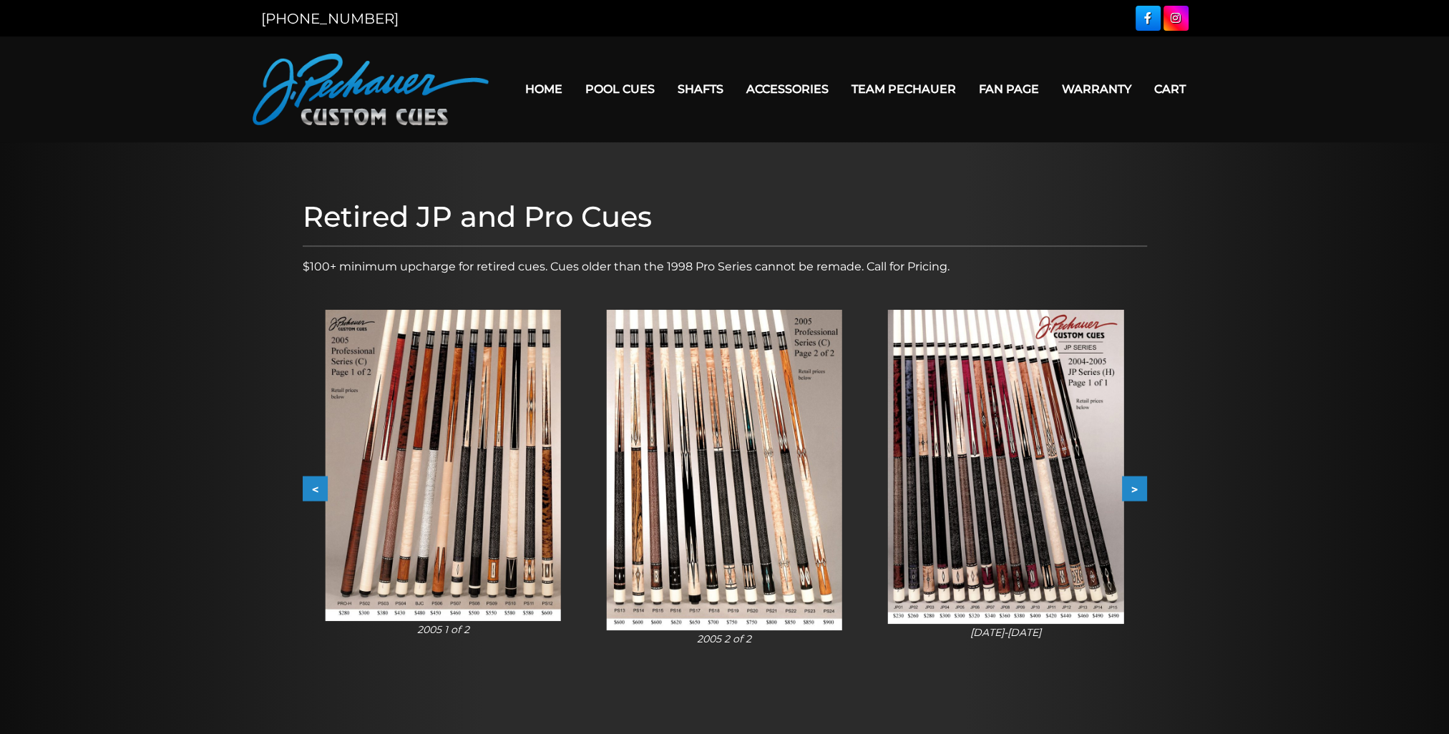
click at [307, 487] on button "<" at bounding box center [315, 489] width 25 height 25
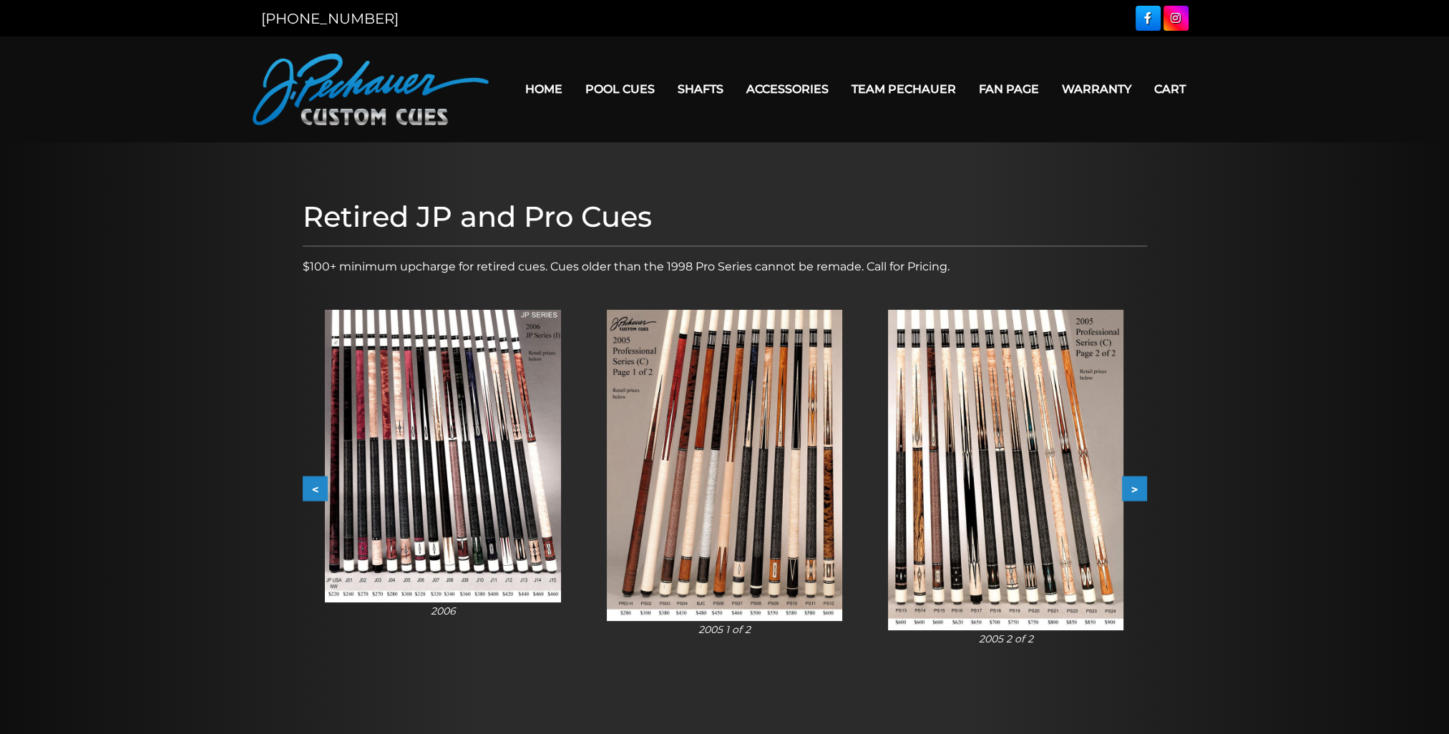
click at [308, 487] on button "<" at bounding box center [315, 489] width 25 height 25
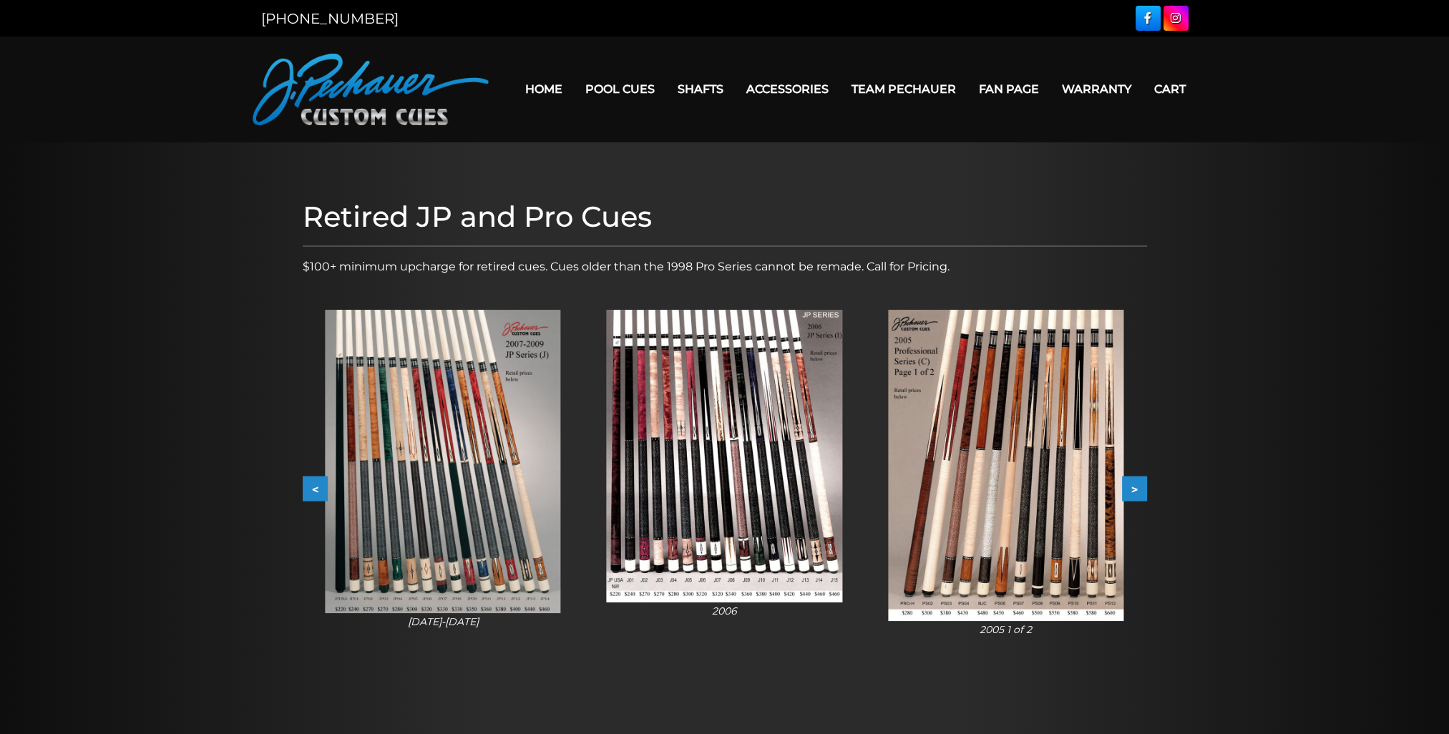
click at [306, 484] on button "<" at bounding box center [315, 489] width 25 height 25
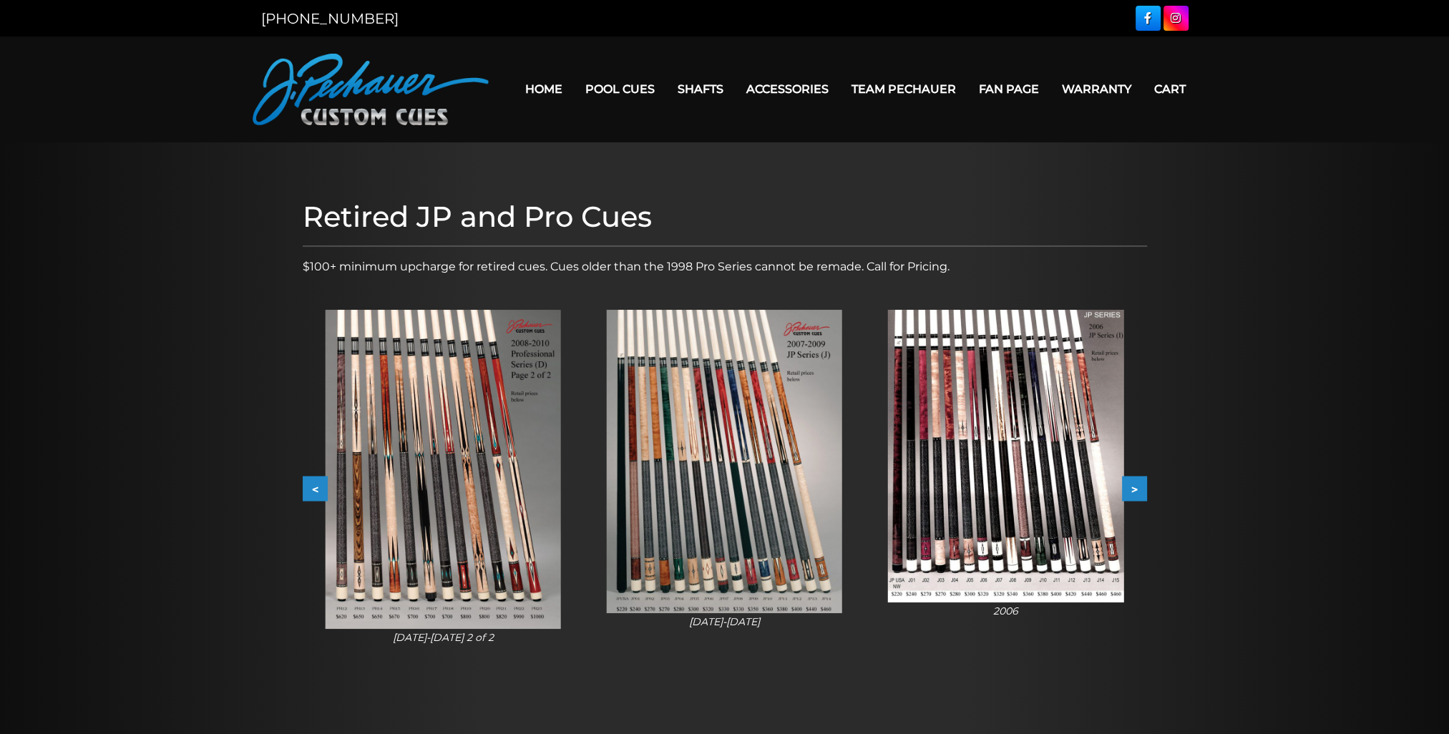
click at [318, 488] on button "<" at bounding box center [315, 489] width 25 height 25
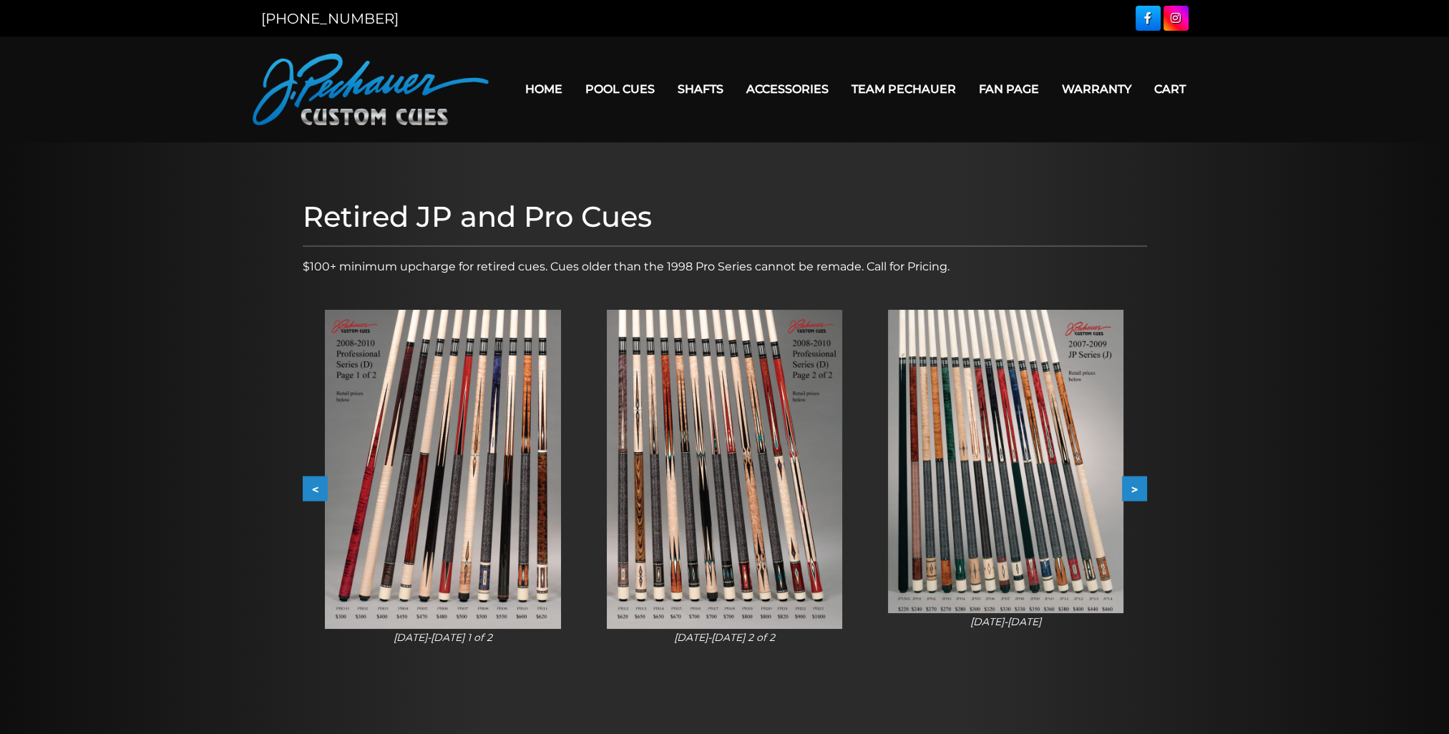
click at [311, 485] on button "<" at bounding box center [315, 489] width 25 height 25
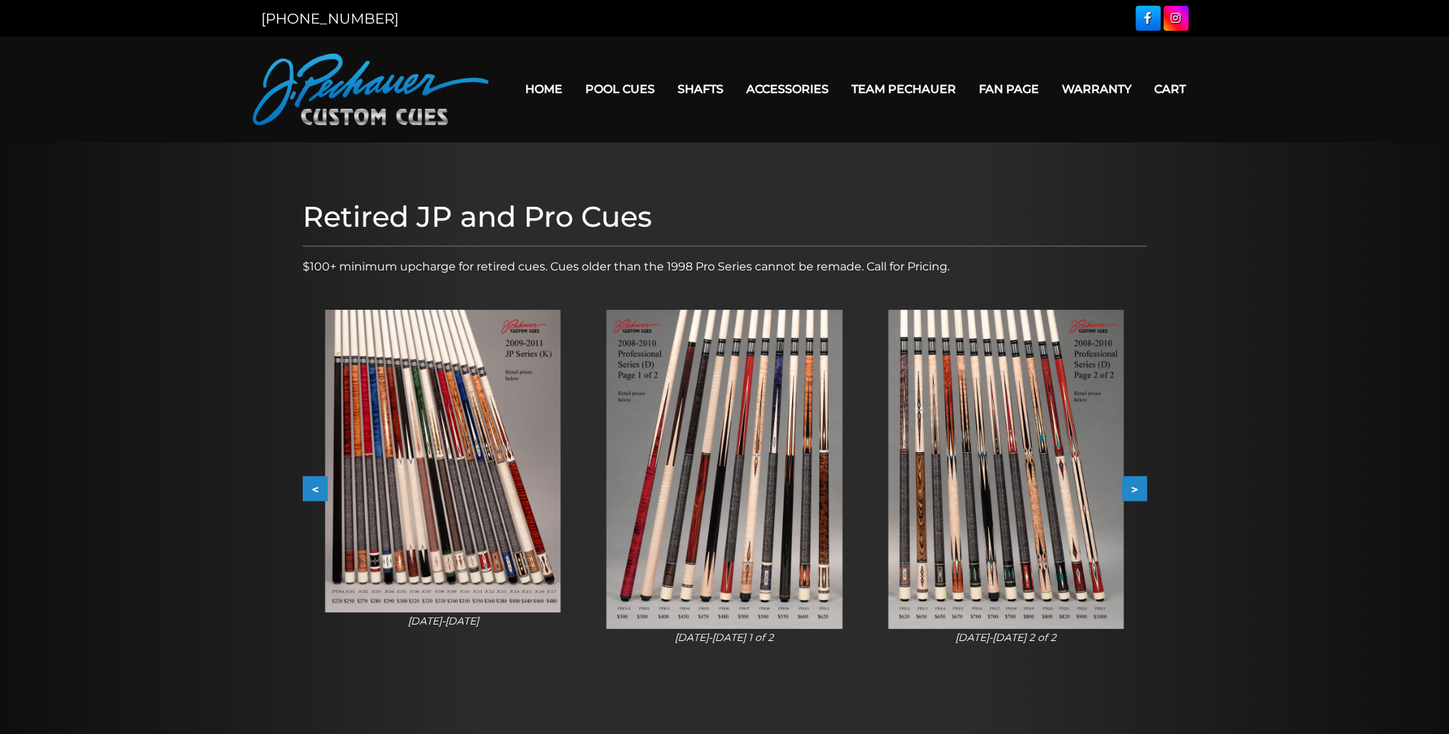
click at [311, 485] on button "<" at bounding box center [315, 489] width 25 height 25
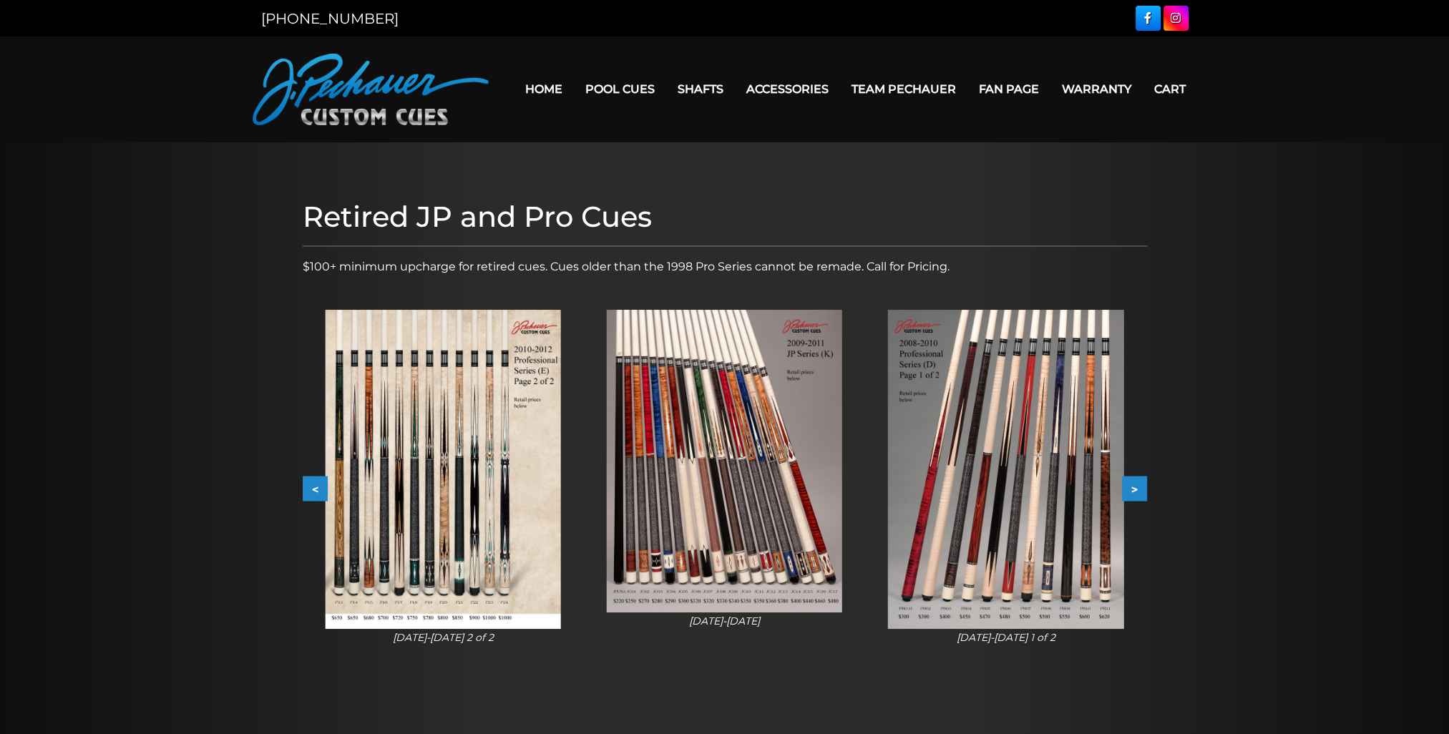
click at [311, 485] on button "<" at bounding box center [315, 489] width 25 height 25
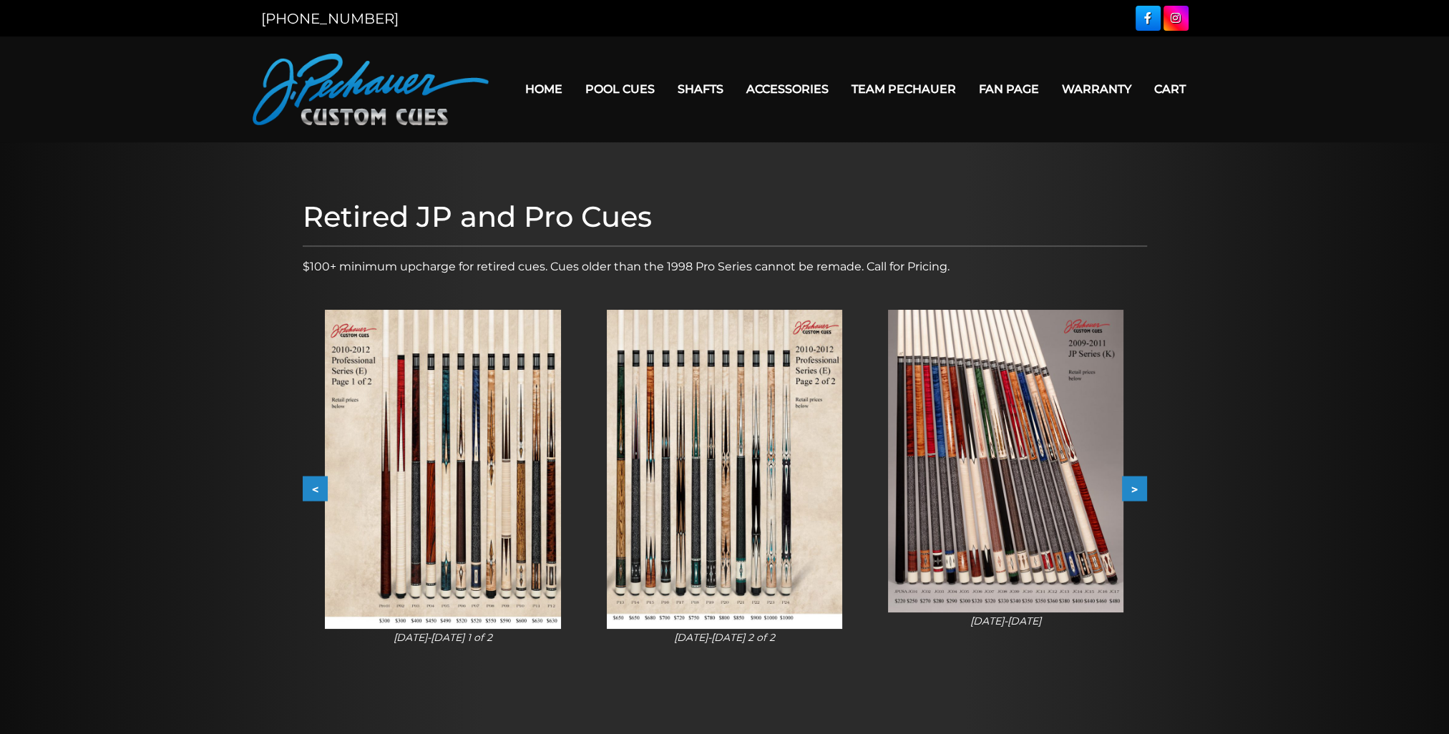
click at [311, 485] on button "<" at bounding box center [315, 489] width 25 height 25
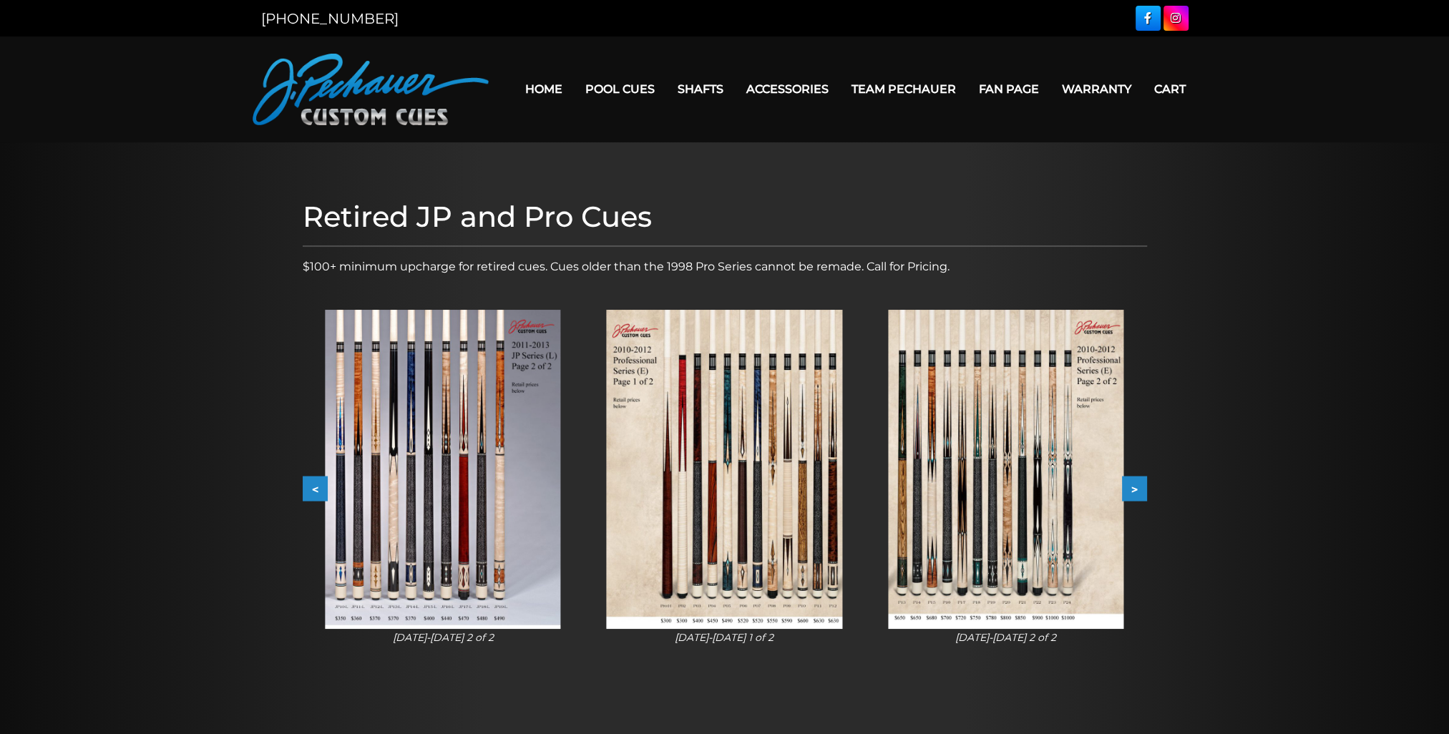
click at [311, 485] on button "<" at bounding box center [315, 489] width 25 height 25
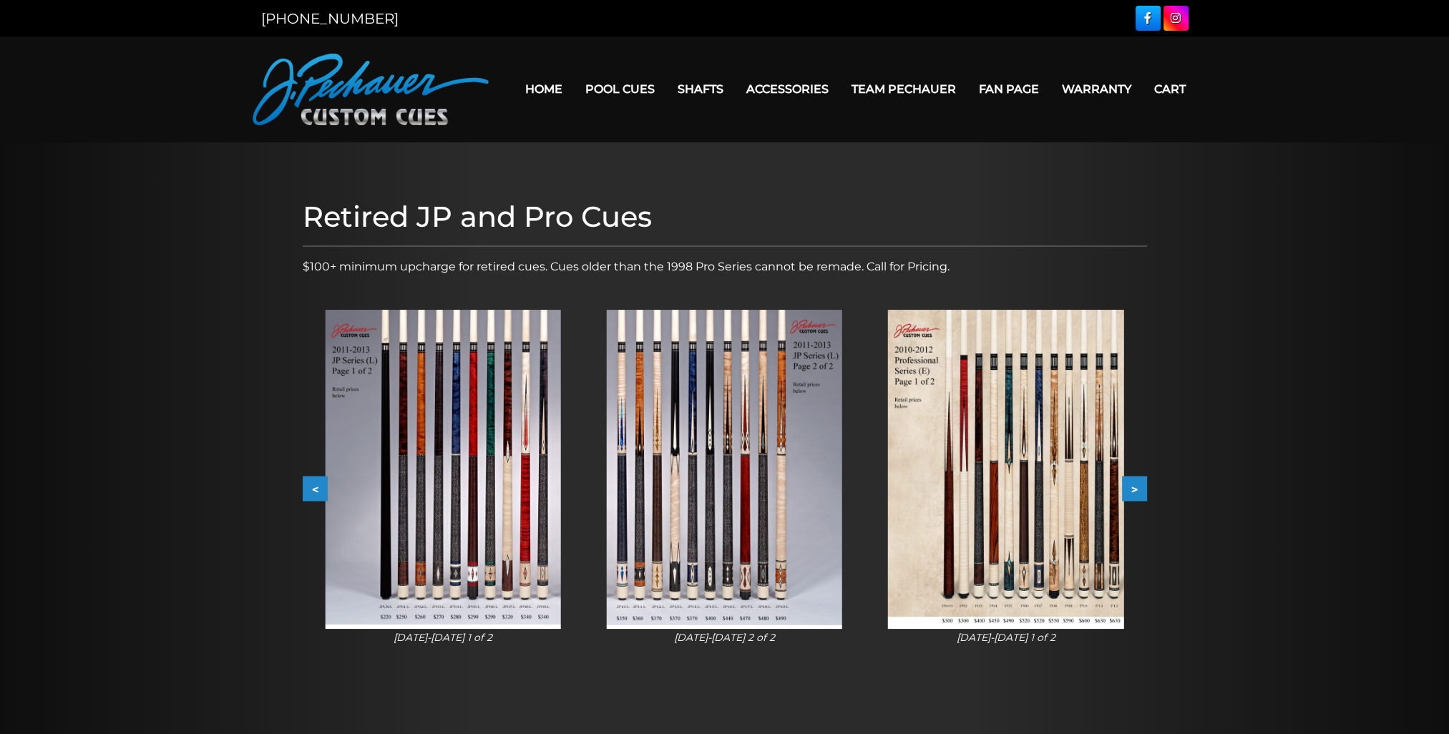
click at [311, 485] on button "<" at bounding box center [315, 489] width 25 height 25
